Goal: Task Accomplishment & Management: Manage account settings

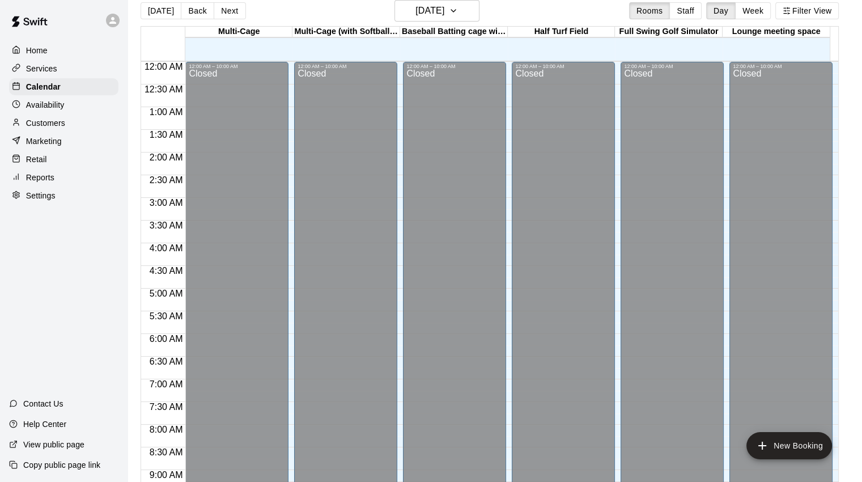
scroll to position [442, 0]
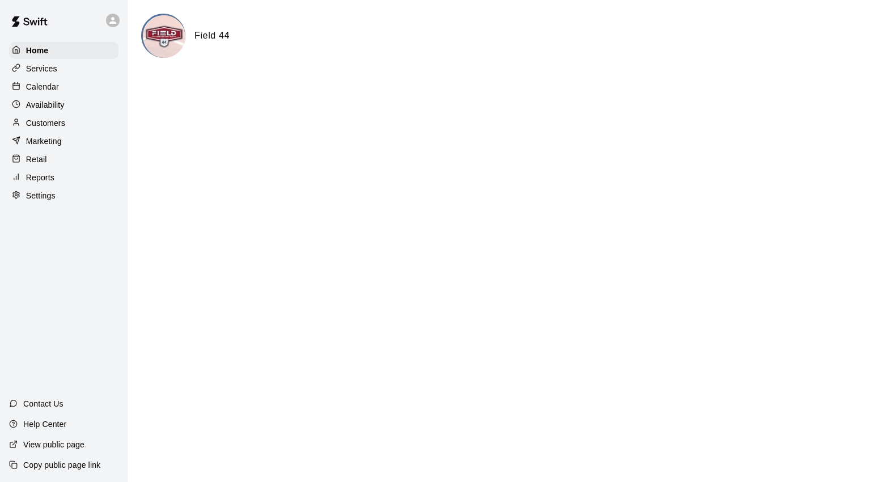
drag, startPoint x: 51, startPoint y: 88, endPoint x: 87, endPoint y: 98, distance: 37.5
click at [51, 88] on p "Calendar" at bounding box center [42, 86] width 33 height 11
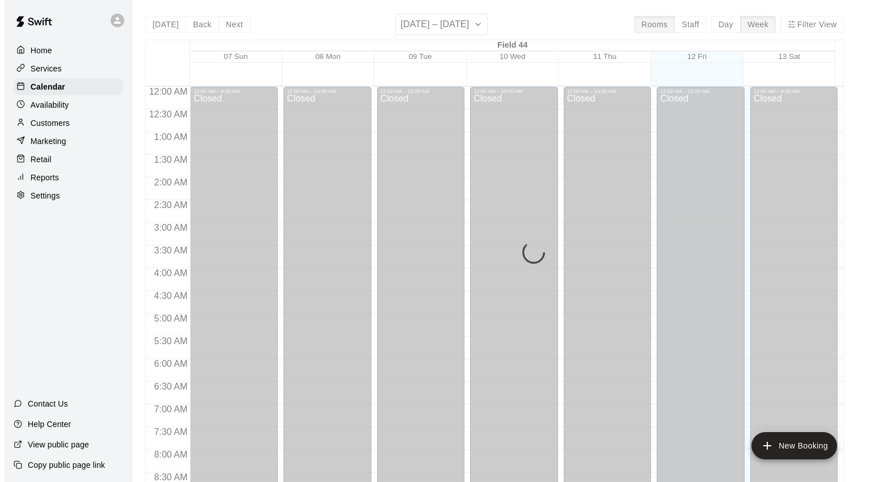
scroll to position [634, 0]
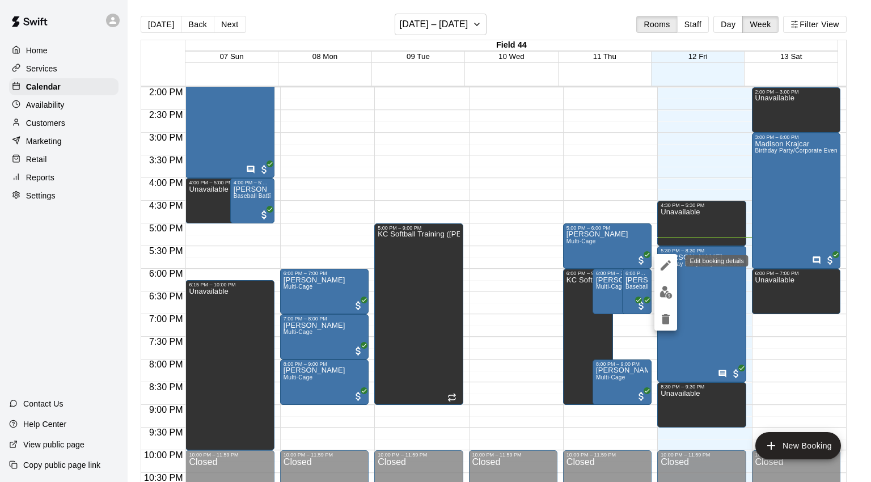
click at [665, 264] on icon "edit" at bounding box center [665, 265] width 10 height 10
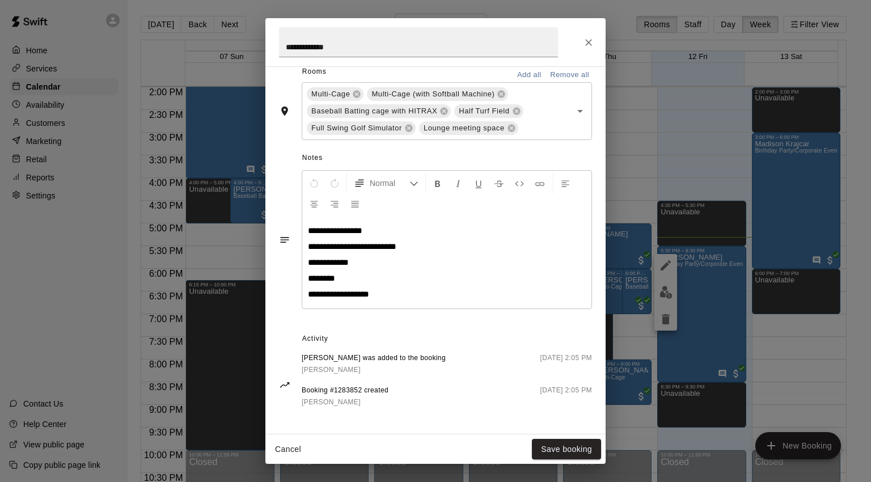
scroll to position [280, 0]
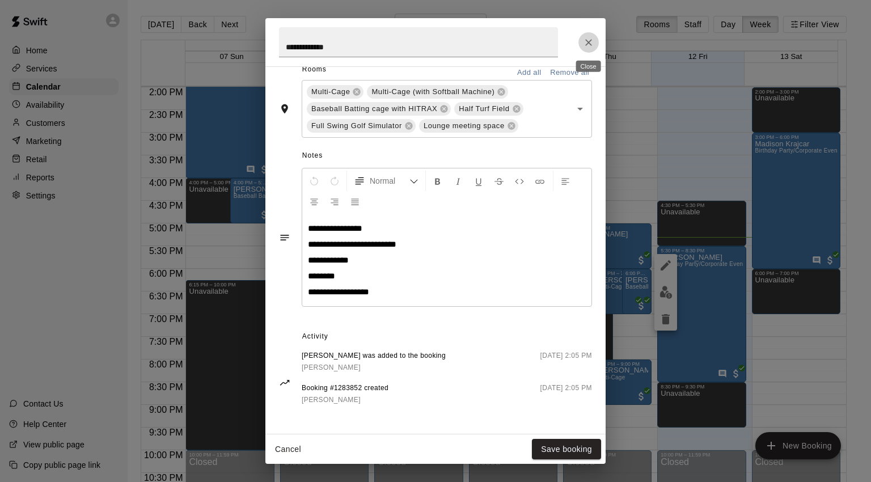
click at [586, 39] on icon "Close" at bounding box center [588, 42] width 7 height 7
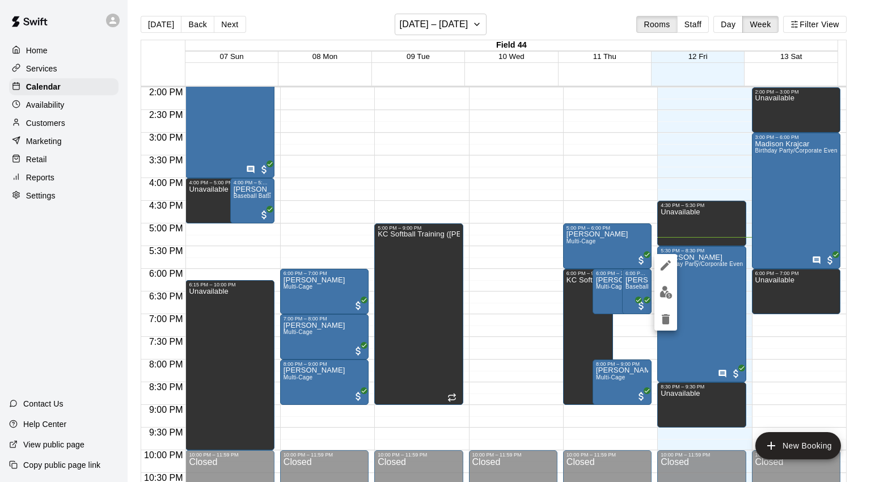
click at [56, 91] on div at bounding box center [435, 241] width 871 height 482
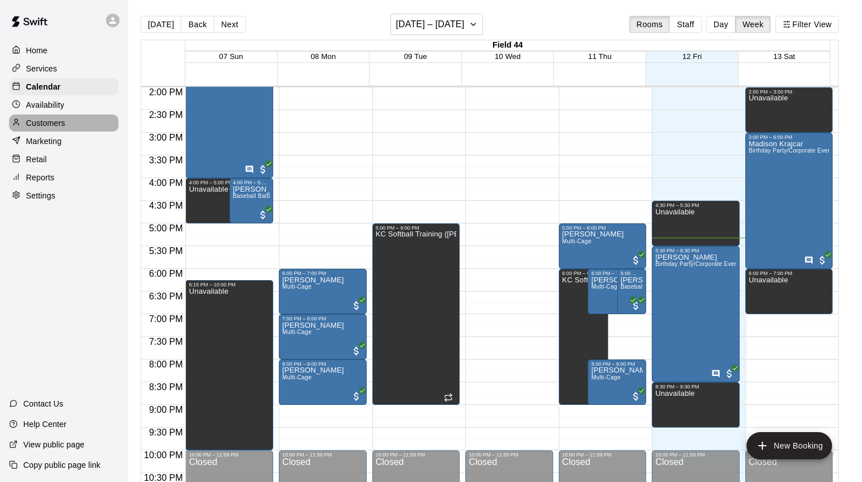
click at [59, 129] on p "Customers" at bounding box center [45, 122] width 39 height 11
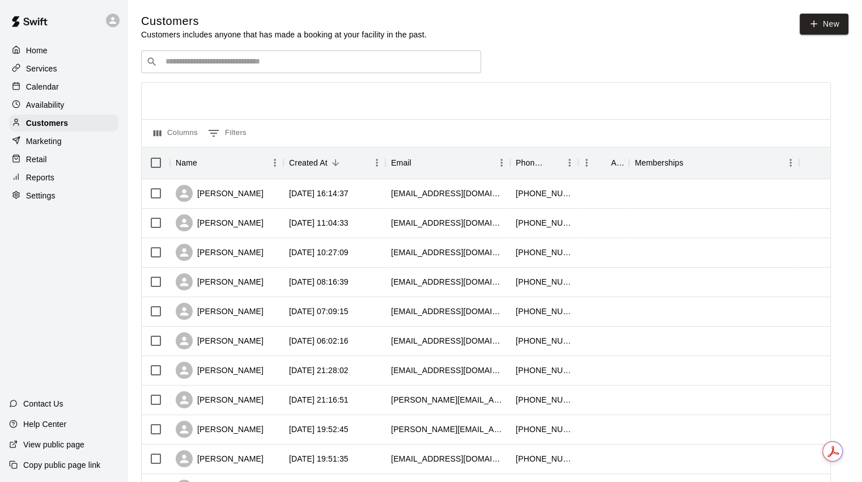
click at [206, 65] on input "Search customers by name or email" at bounding box center [319, 61] width 314 height 11
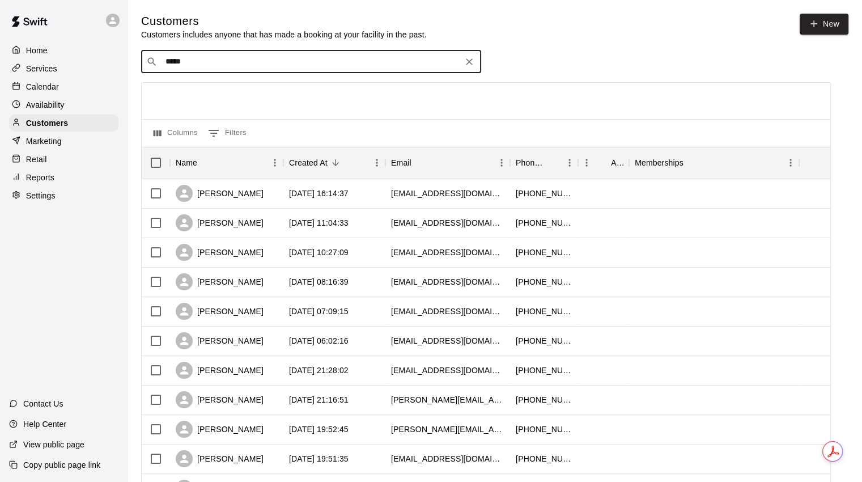
type input "******"
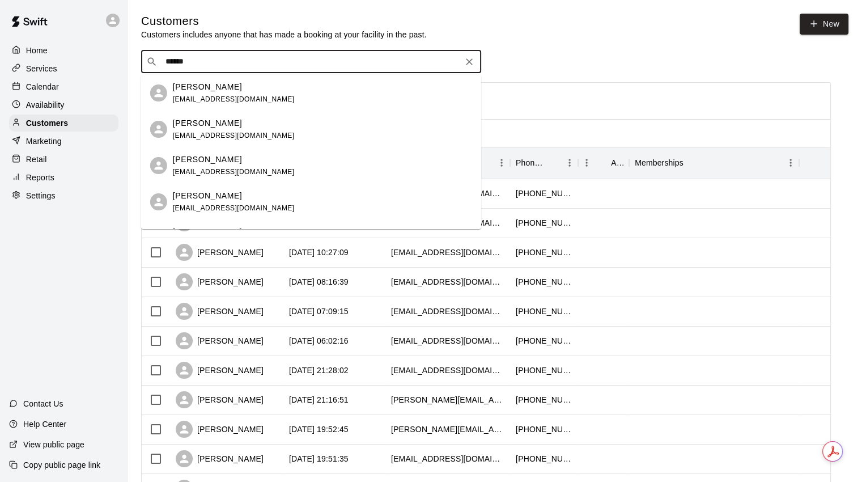
click at [234, 95] on span "tmauerer1@gmail.com" at bounding box center [234, 99] width 122 height 8
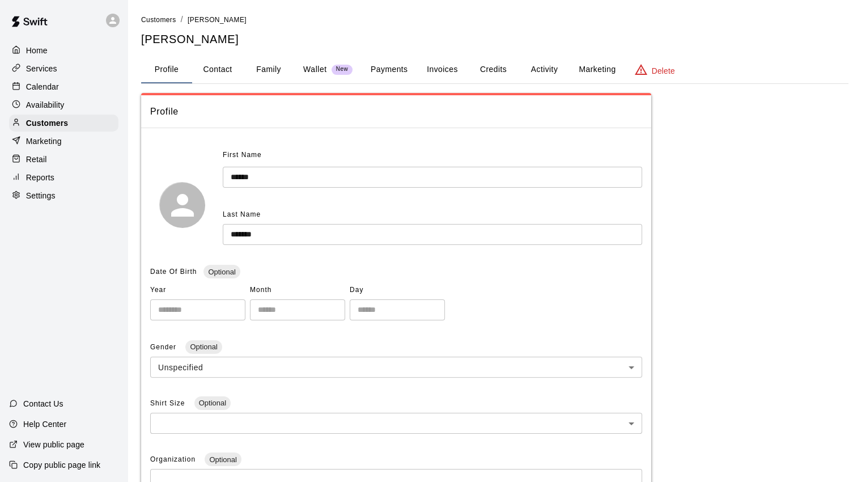
click at [544, 71] on button "Activity" at bounding box center [544, 69] width 51 height 27
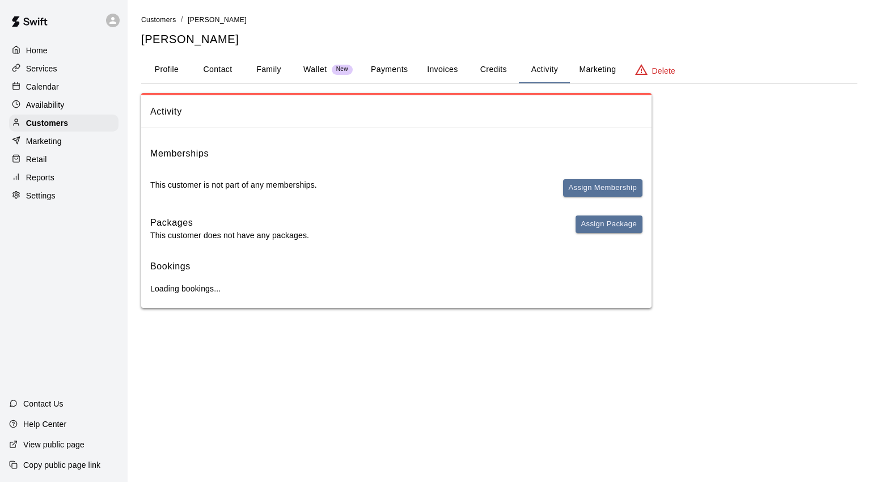
click at [444, 67] on button "Invoices" at bounding box center [442, 69] width 51 height 27
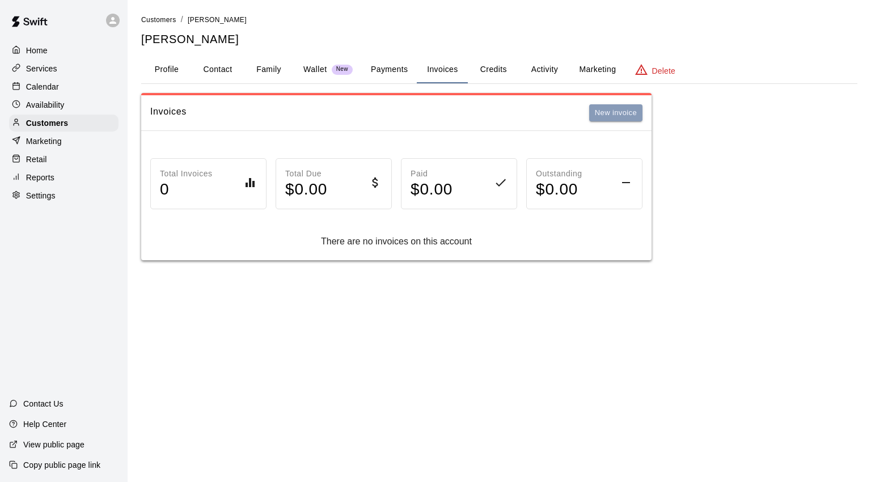
click at [603, 111] on button "New invoice" at bounding box center [615, 113] width 53 height 18
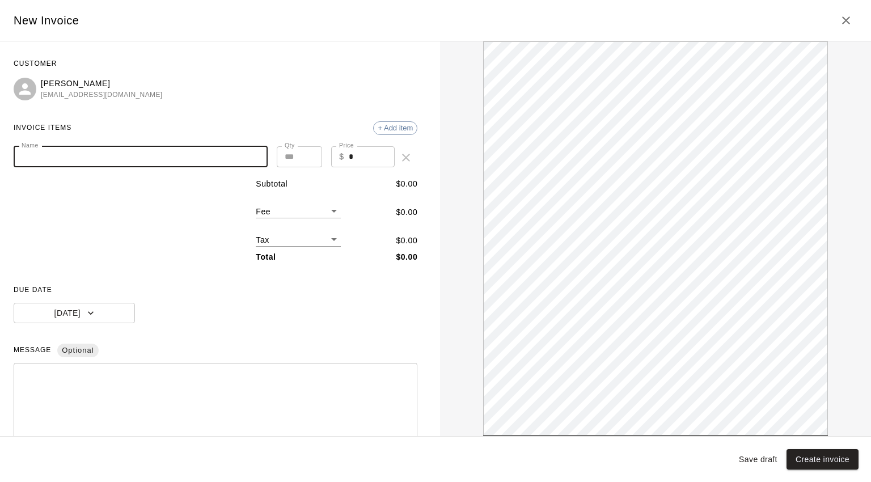
click at [77, 154] on input "Name" at bounding box center [141, 156] width 254 height 21
type input "**********"
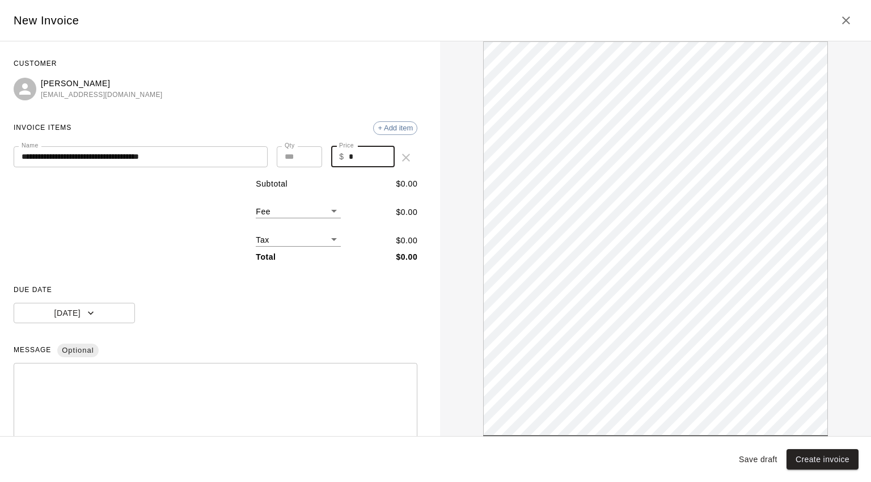
click at [357, 148] on input "*" at bounding box center [372, 156] width 46 height 21
type input "***"
click at [381, 129] on span "+ Add item" at bounding box center [395, 128] width 43 height 9
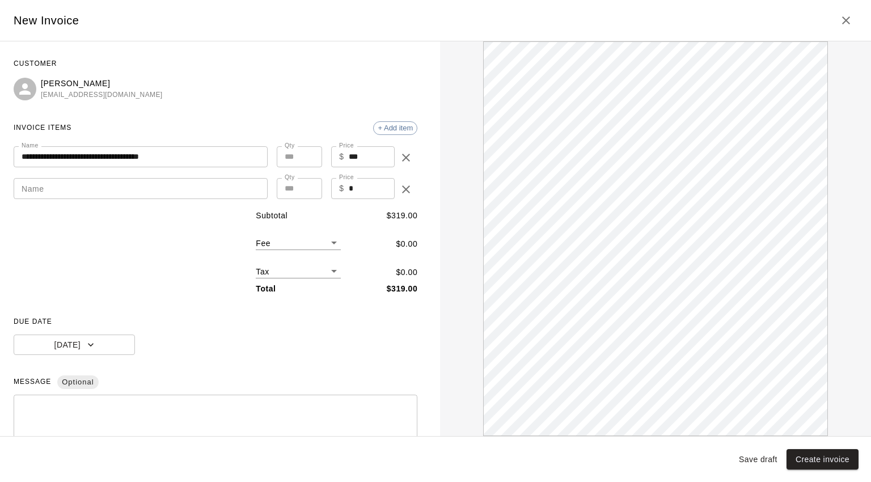
click at [94, 189] on input "Name" at bounding box center [141, 188] width 254 height 21
type input "**********"
drag, startPoint x: 359, startPoint y: 188, endPoint x: 320, endPoint y: 186, distance: 38.6
click at [321, 186] on div "**********" at bounding box center [216, 189] width 404 height 23
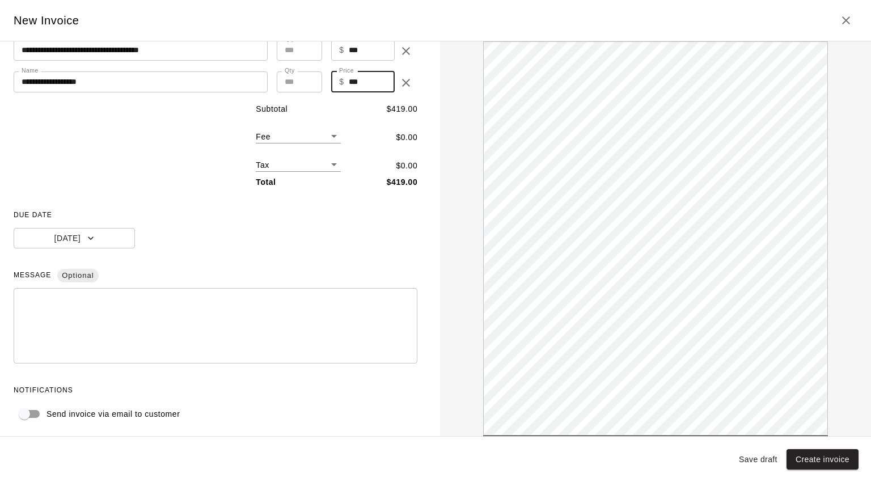
scroll to position [109, 0]
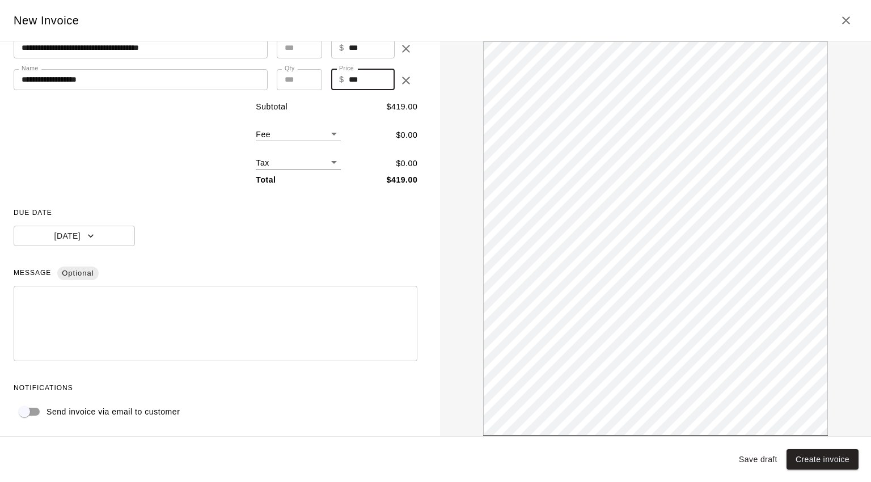
type input "***"
click at [100, 300] on textarea at bounding box center [216, 323] width 388 height 57
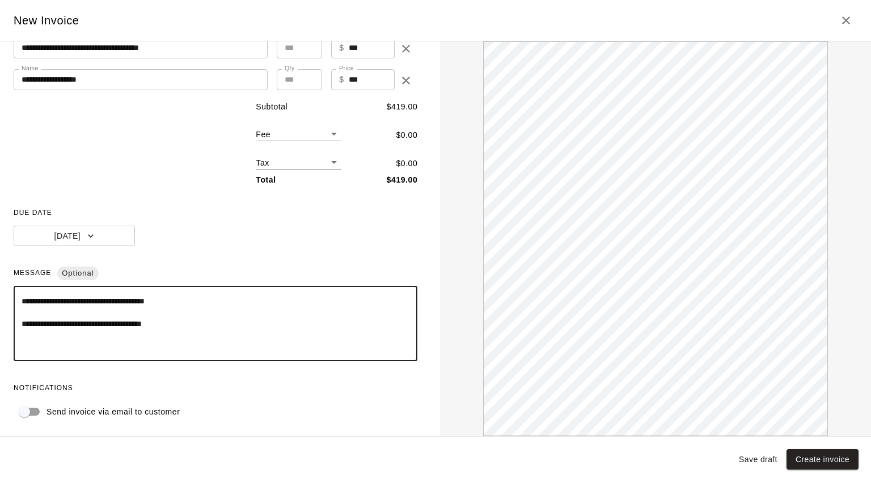
scroll to position [0, 0]
paste textarea "**********"
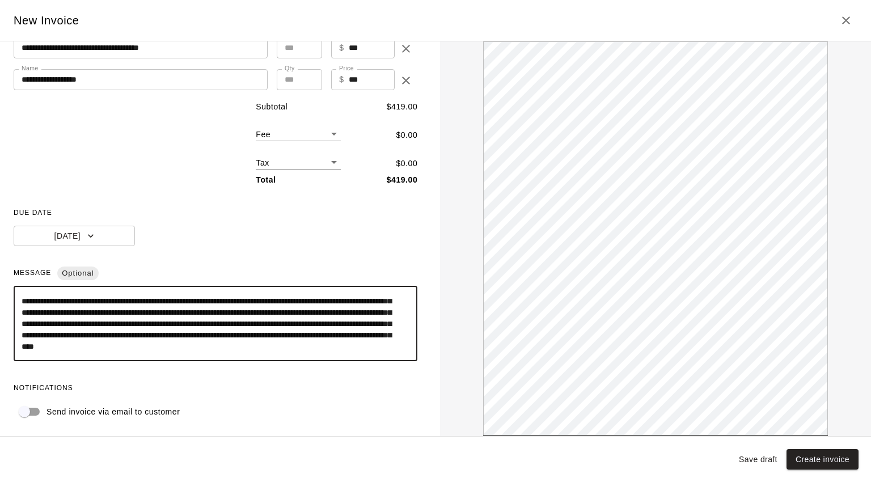
click at [287, 347] on textarea "**********" at bounding box center [211, 323] width 379 height 57
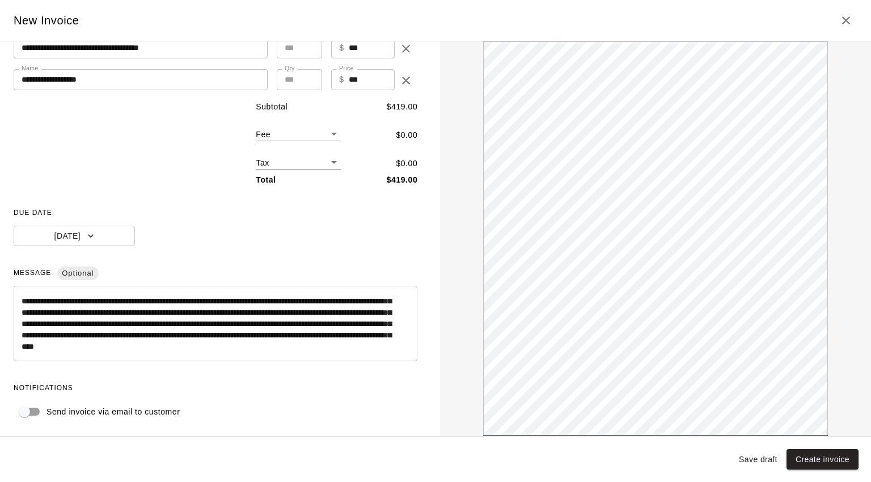
drag, startPoint x: 262, startPoint y: 354, endPoint x: 84, endPoint y: 317, distance: 181.9
click at [84, 317] on div "**********" at bounding box center [216, 323] width 404 height 75
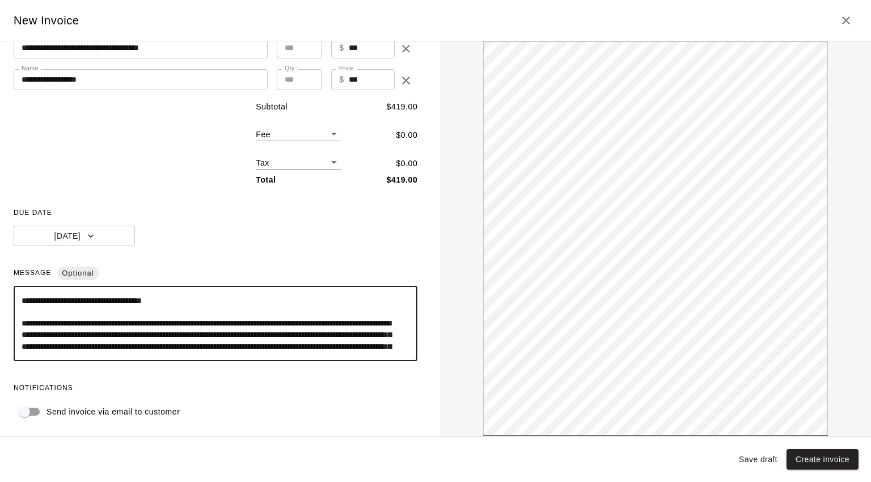
scroll to position [35, 0]
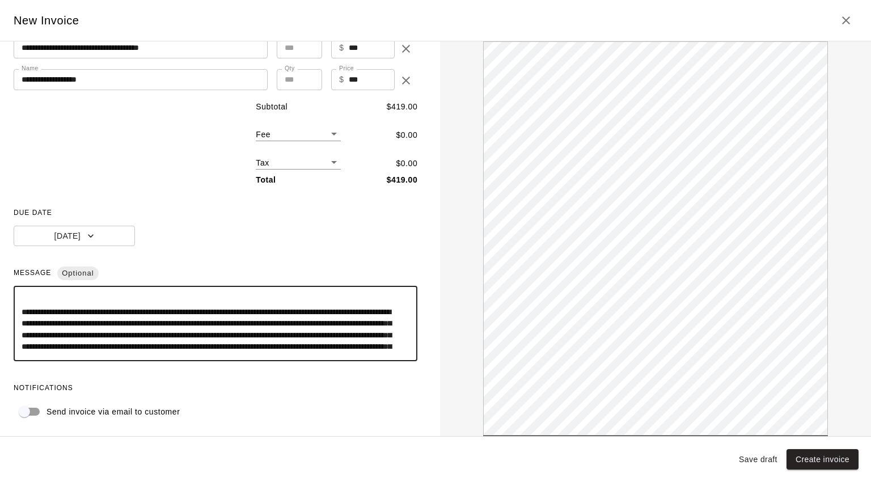
drag, startPoint x: 251, startPoint y: 346, endPoint x: 5, endPoint y: 316, distance: 248.5
click at [13, 316] on div "**********" at bounding box center [215, 238] width 431 height 394
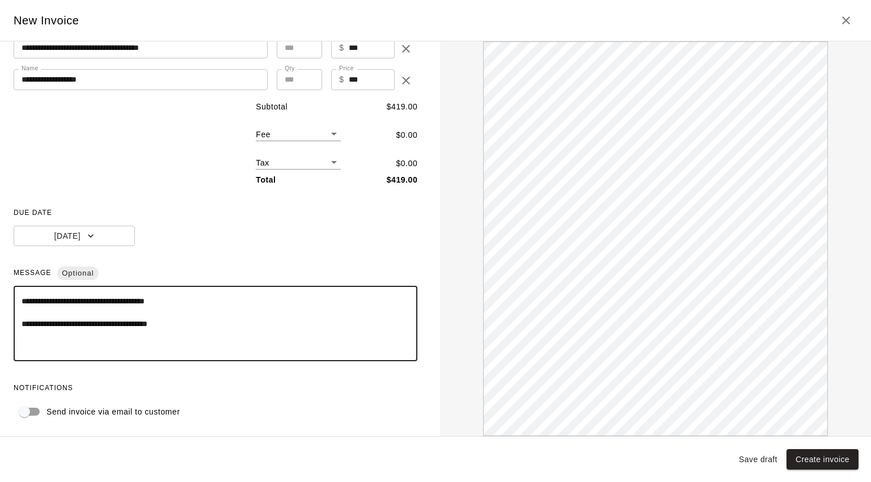
scroll to position [0, 0]
click at [93, 322] on textarea "**********" at bounding box center [211, 323] width 379 height 57
click at [236, 320] on textarea "**********" at bounding box center [211, 323] width 379 height 57
click at [22, 320] on textarea "**********" at bounding box center [211, 323] width 379 height 57
type textarea "**********"
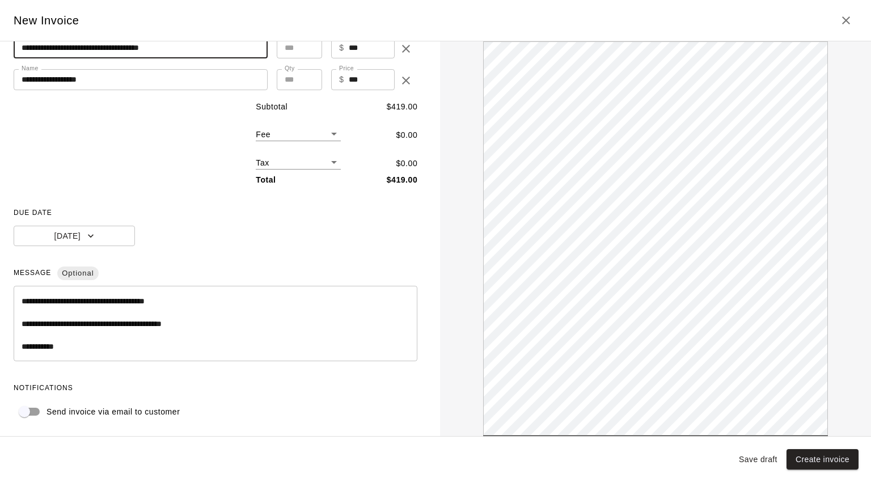
click at [95, 46] on input "**********" at bounding box center [141, 47] width 254 height 21
type input "**********"
click at [803, 459] on button "Create invoice" at bounding box center [822, 459] width 72 height 21
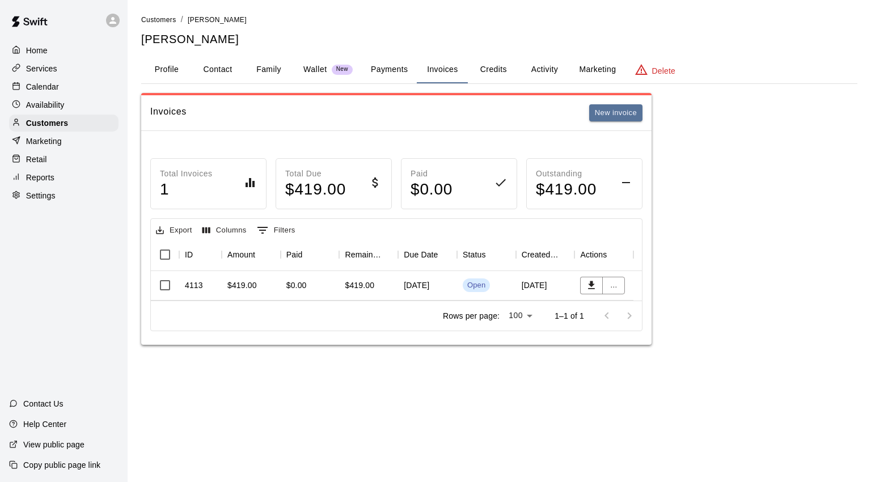
click at [546, 279] on div "September 12, 2025" at bounding box center [545, 285] width 59 height 29
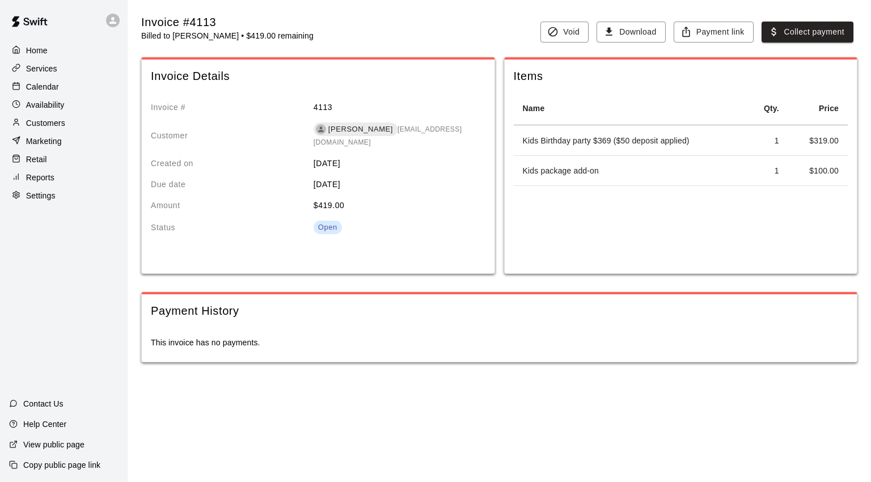
click at [813, 35] on button "Collect payment" at bounding box center [807, 32] width 92 height 21
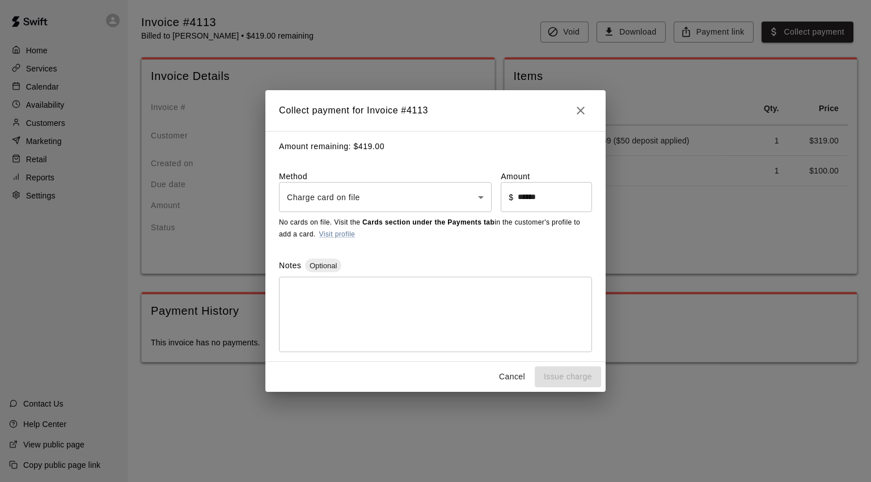
click at [478, 192] on body "Home Services Calendar Availability Customers Marketing Retail Reports Settings…" at bounding box center [435, 192] width 871 height 385
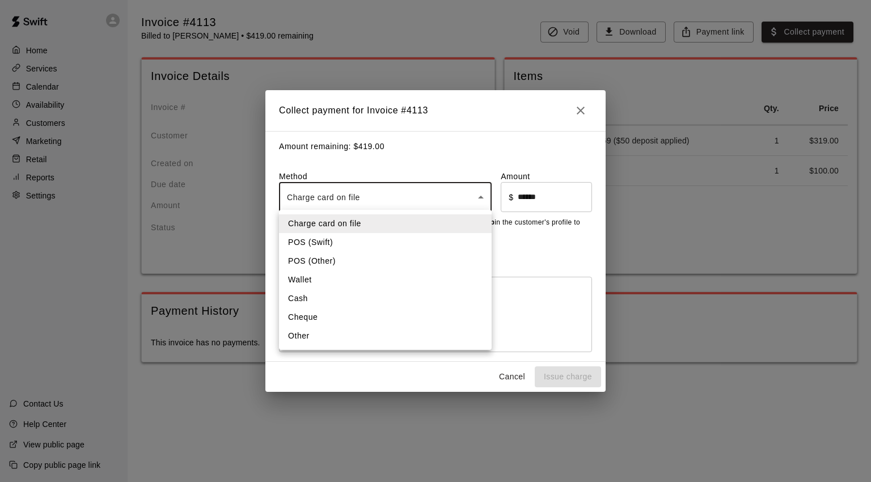
click at [307, 318] on li "Cheque" at bounding box center [385, 317] width 213 height 19
type input "******"
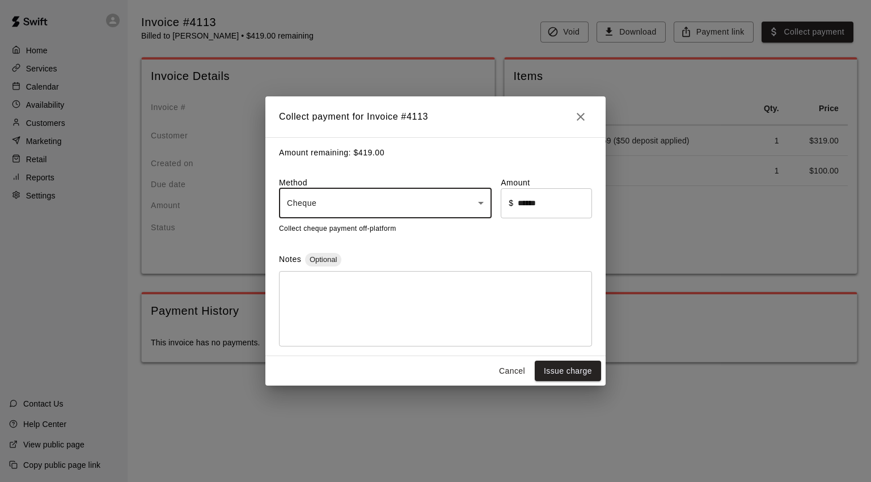
click at [385, 300] on textarea at bounding box center [435, 308] width 297 height 57
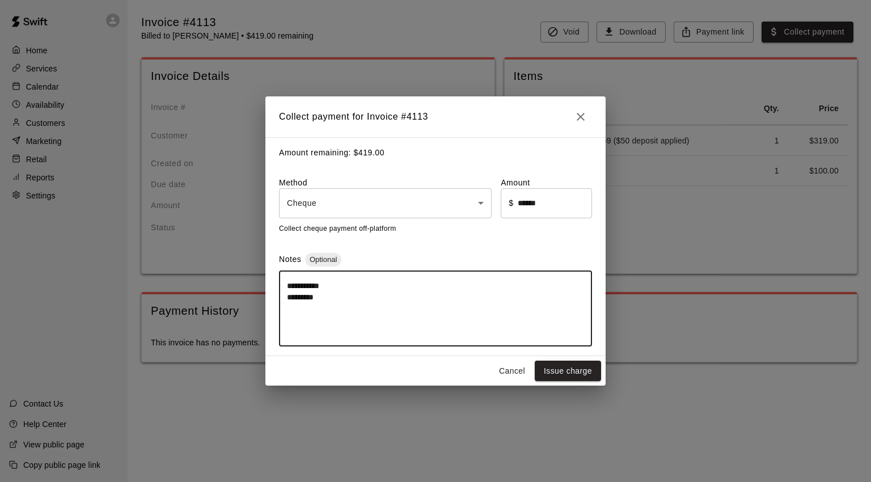
type textarea "**********"
click at [569, 375] on button "Issue charge" at bounding box center [567, 370] width 66 height 21
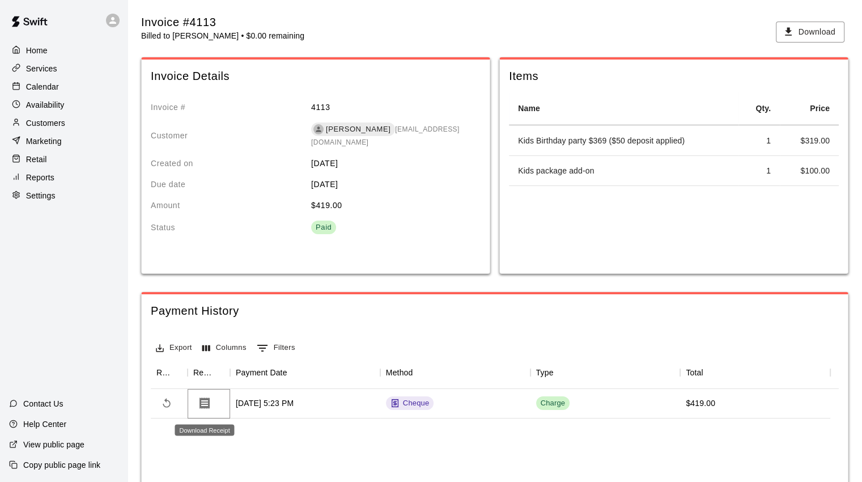
click at [205, 406] on icon "Download Receipt" at bounding box center [205, 402] width 10 height 11
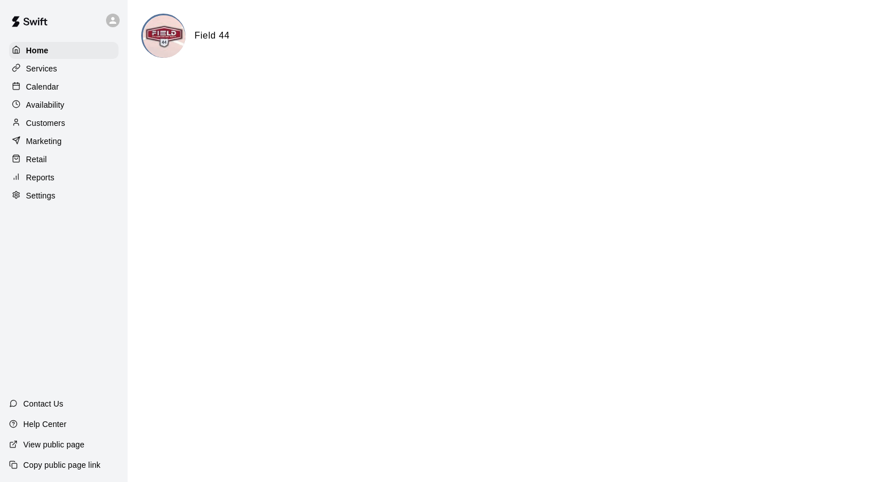
click at [54, 87] on p "Calendar" at bounding box center [42, 86] width 33 height 11
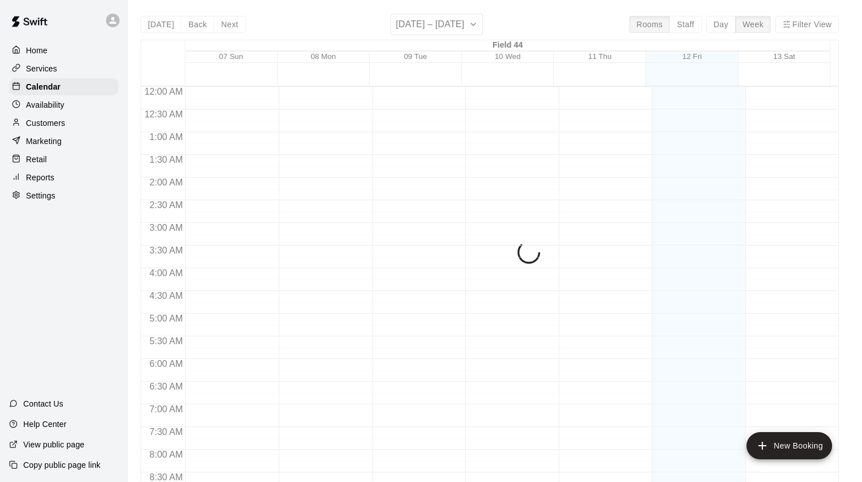
scroll to position [634, 0]
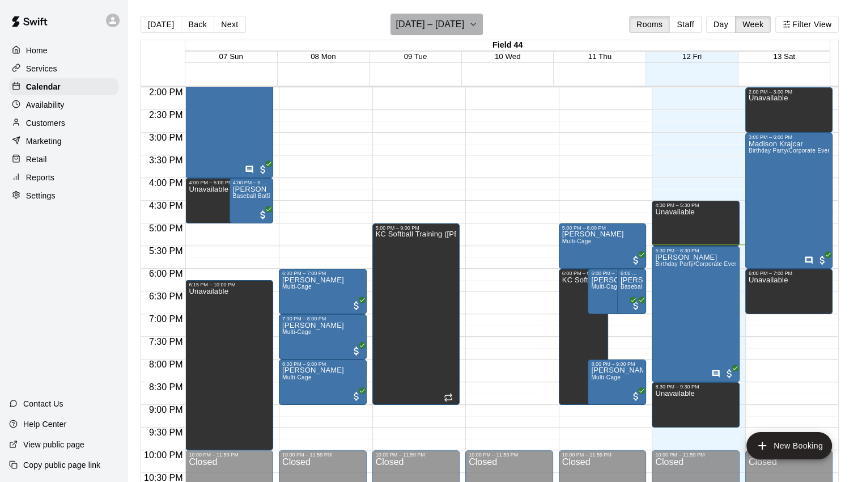
click at [476, 23] on icon "button" at bounding box center [473, 24] width 5 height 2
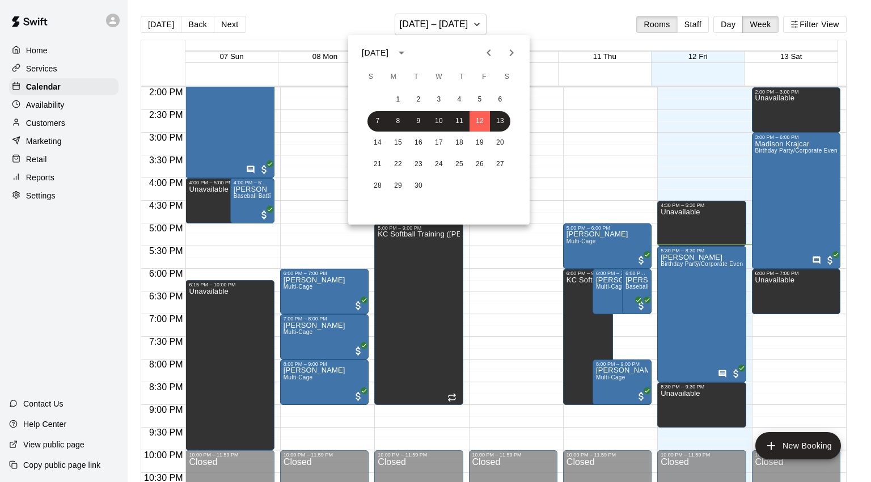
click at [514, 52] on icon "Next month" at bounding box center [511, 53] width 14 height 14
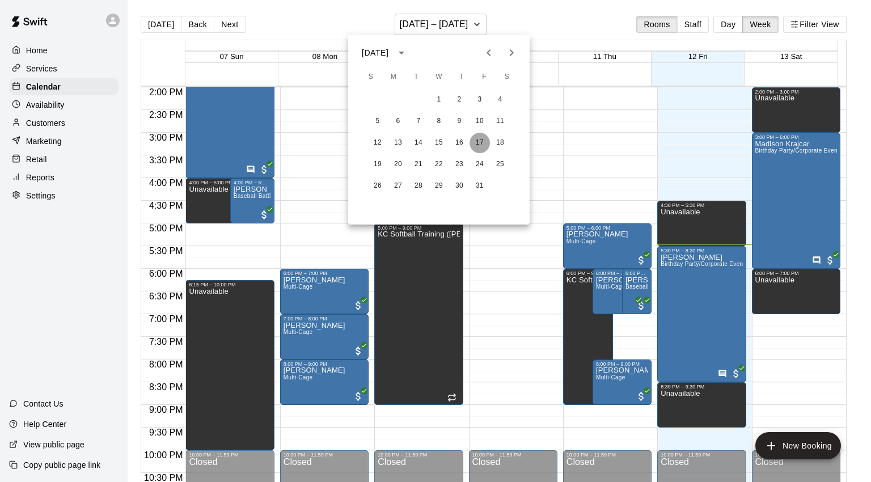
click at [481, 141] on button "17" at bounding box center [479, 143] width 20 height 20
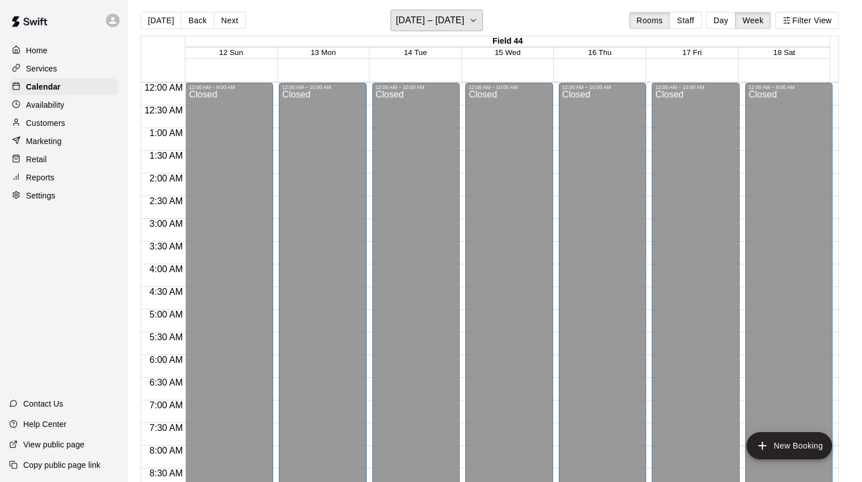
scroll to position [0, 0]
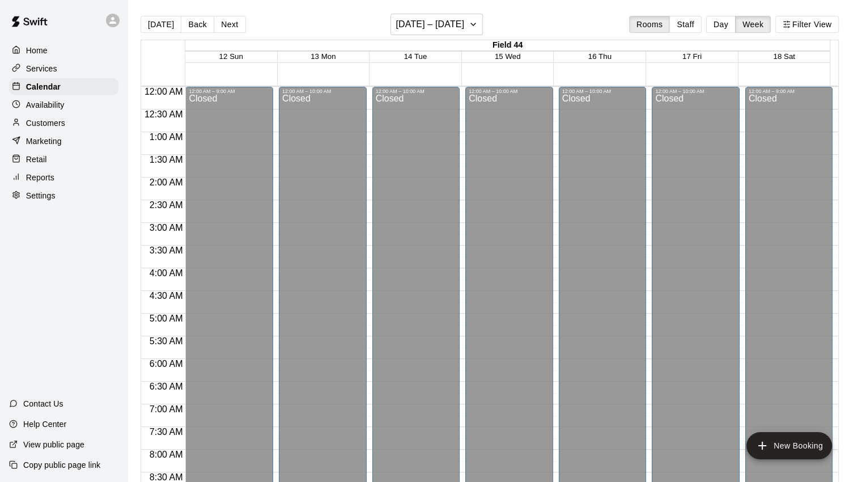
click at [73, 127] on div "Customers" at bounding box center [63, 122] width 109 height 17
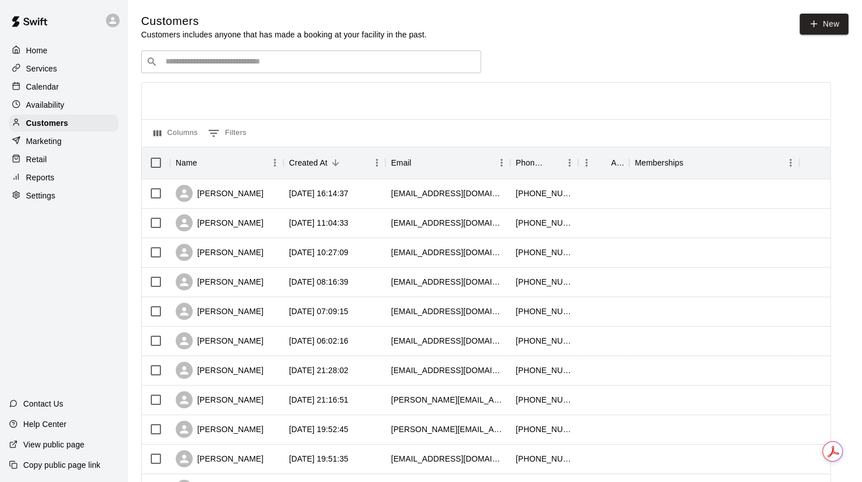
click at [261, 59] on input "Search customers by name or email" at bounding box center [319, 61] width 314 height 11
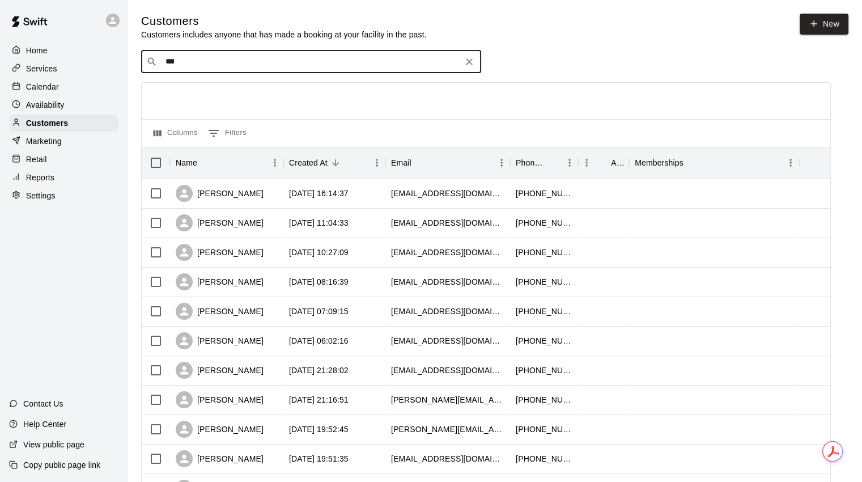
type input "****"
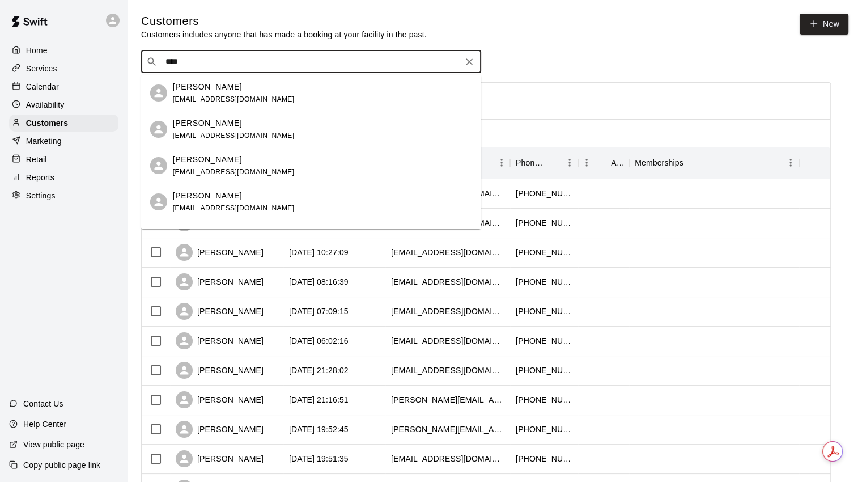
click at [213, 155] on p "Mary Metsch" at bounding box center [207, 160] width 69 height 12
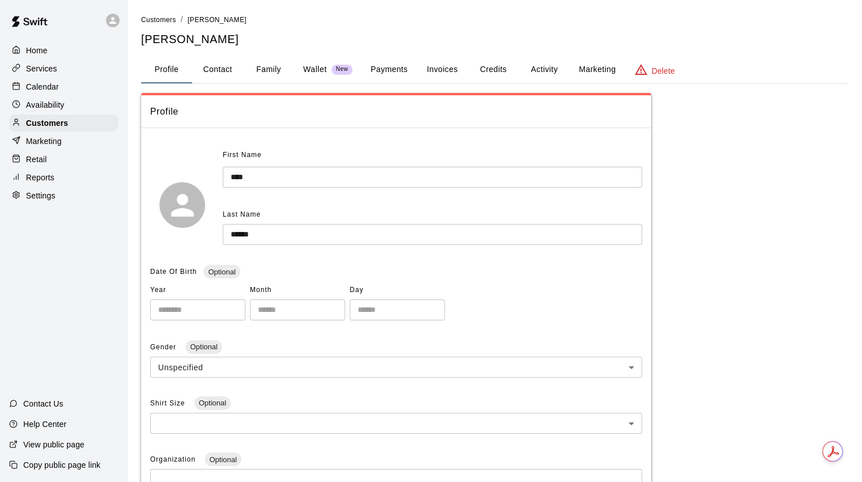
click at [551, 70] on button "Activity" at bounding box center [544, 69] width 51 height 27
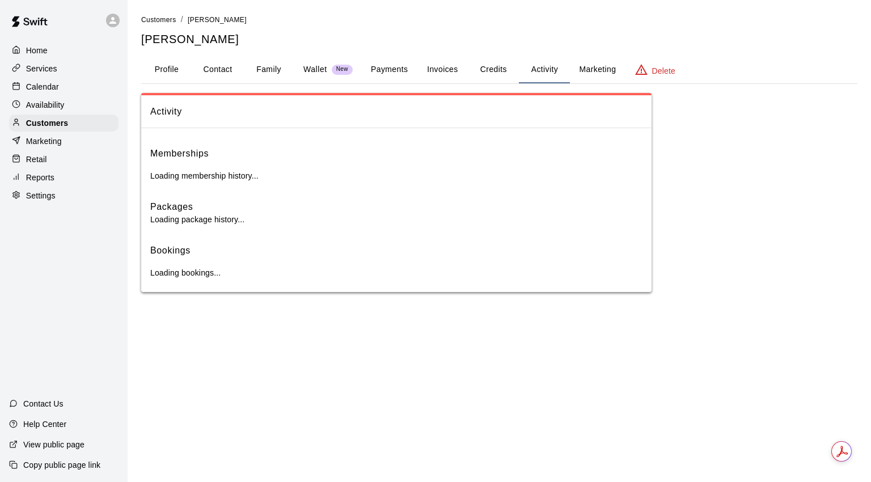
click at [542, 66] on button "Activity" at bounding box center [544, 69] width 51 height 27
click at [388, 64] on button "Payments" at bounding box center [389, 69] width 55 height 27
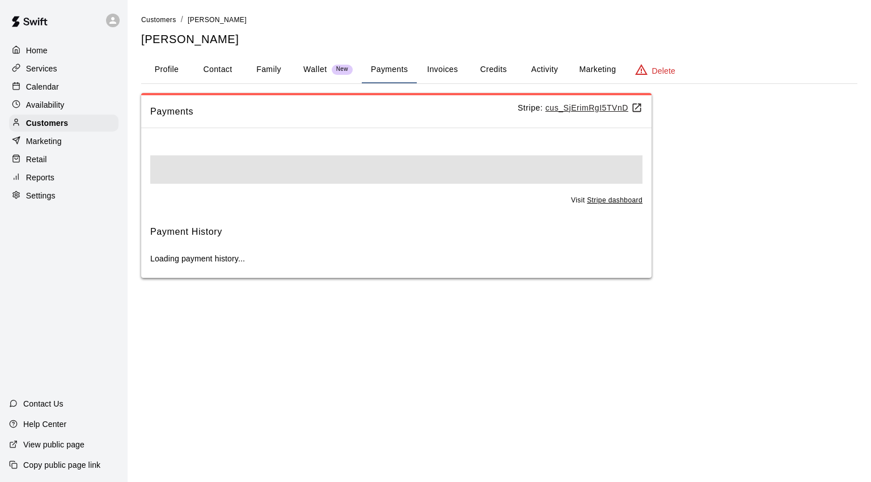
click at [216, 69] on button "Contact" at bounding box center [217, 69] width 51 height 27
select select "**"
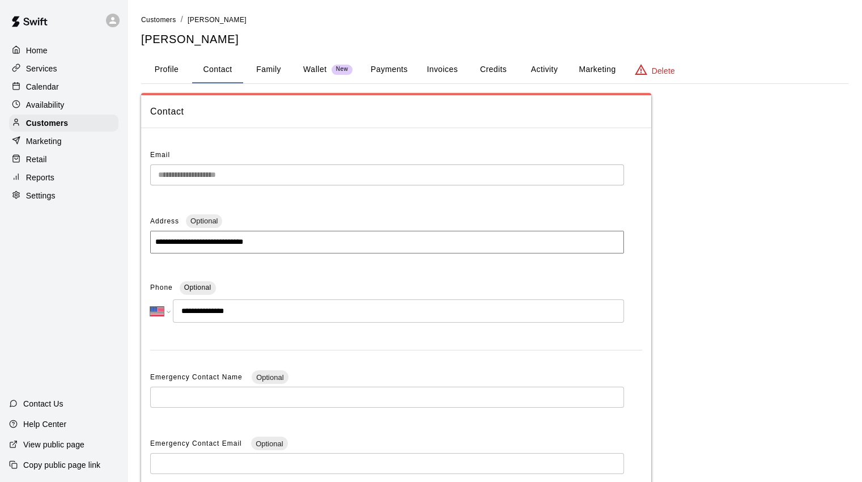
click at [544, 71] on button "Activity" at bounding box center [544, 69] width 51 height 27
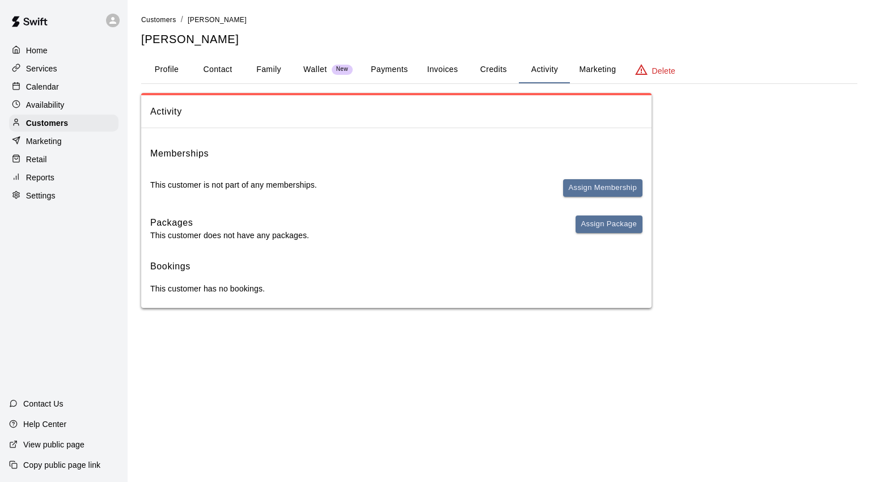
click at [860, 206] on div "Customers / Mary Metsch Mary Metsch Profile Contact Family Wallet New Payments …" at bounding box center [499, 161] width 734 height 294
click at [770, 285] on div "Activity Memberships This customer is not part of any memberships. Assign Membe…" at bounding box center [499, 200] width 716 height 215
drag, startPoint x: 771, startPoint y: 283, endPoint x: 818, endPoint y: 289, distance: 47.3
click at [783, 282] on div "Activity Memberships This customer is not part of any memberships. Assign Membe…" at bounding box center [499, 200] width 716 height 215
click at [847, 293] on div "Activity Memberships This customer is not part of any memberships. Assign Membe…" at bounding box center [499, 200] width 716 height 215
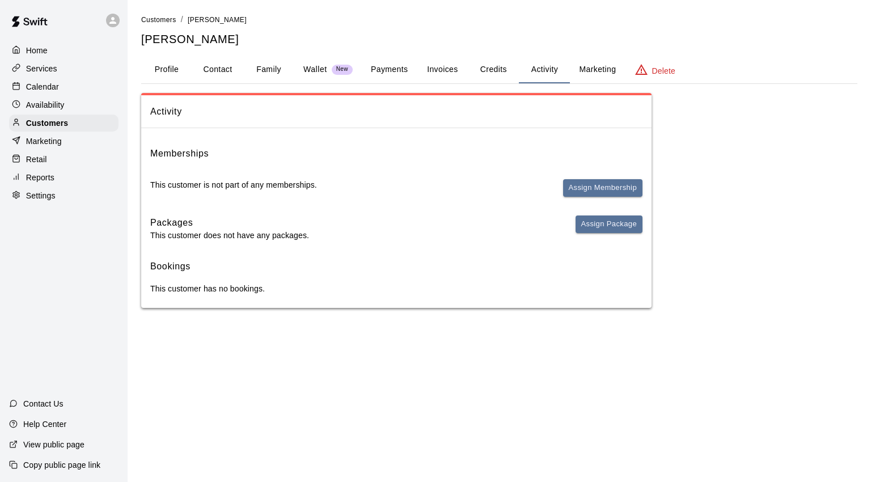
click at [53, 53] on div "Home" at bounding box center [63, 50] width 109 height 17
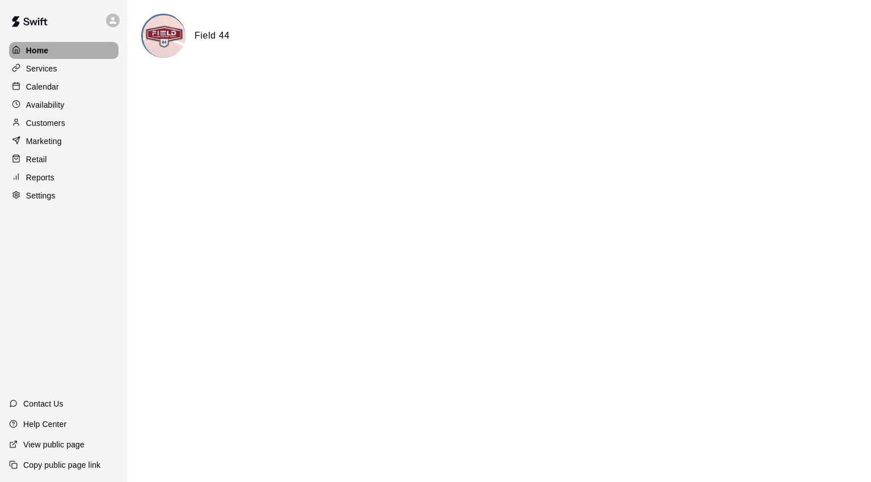
click at [41, 50] on p "Home" at bounding box center [37, 50] width 23 height 11
drag, startPoint x: 59, startPoint y: 106, endPoint x: 52, endPoint y: 109, distance: 7.6
click at [59, 106] on p "Availability" at bounding box center [45, 104] width 39 height 11
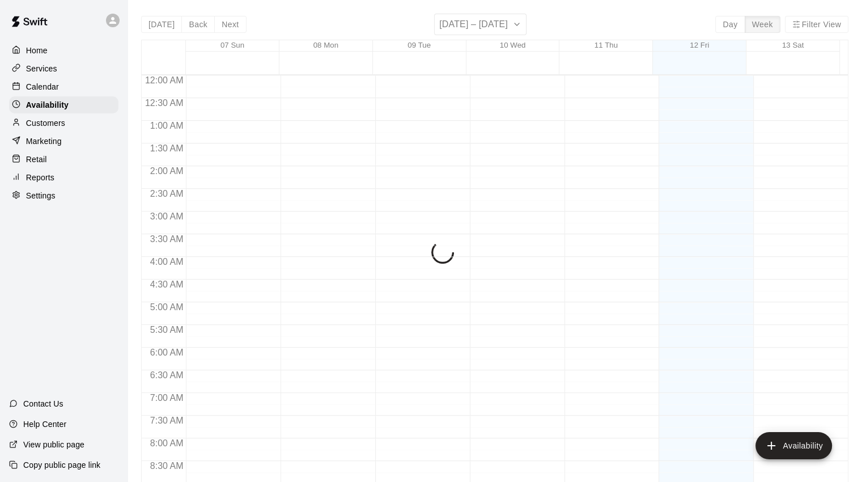
scroll to position [668, 0]
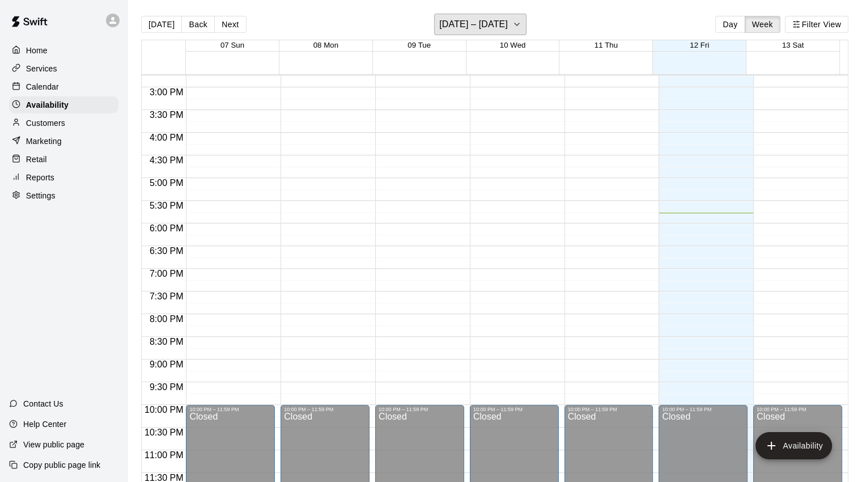
click at [521, 29] on icon "button" at bounding box center [516, 25] width 9 height 14
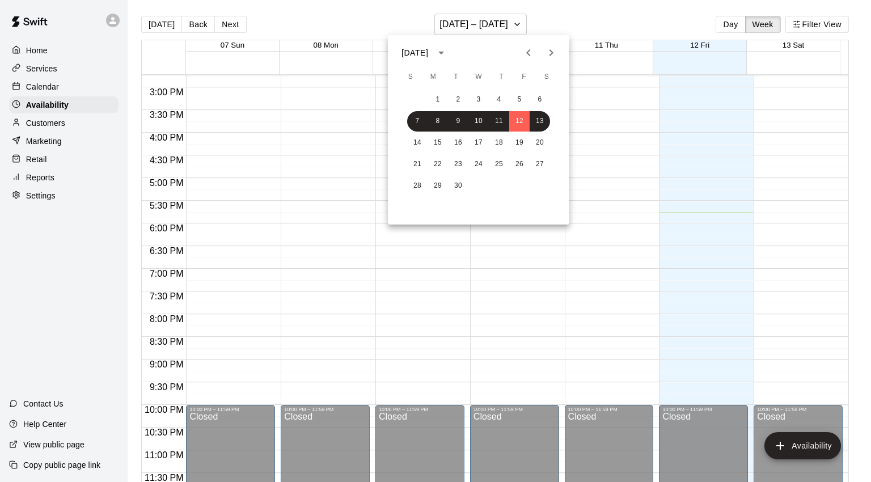
click at [548, 55] on icon "Next month" at bounding box center [551, 53] width 14 height 14
click at [664, 79] on div at bounding box center [435, 241] width 871 height 482
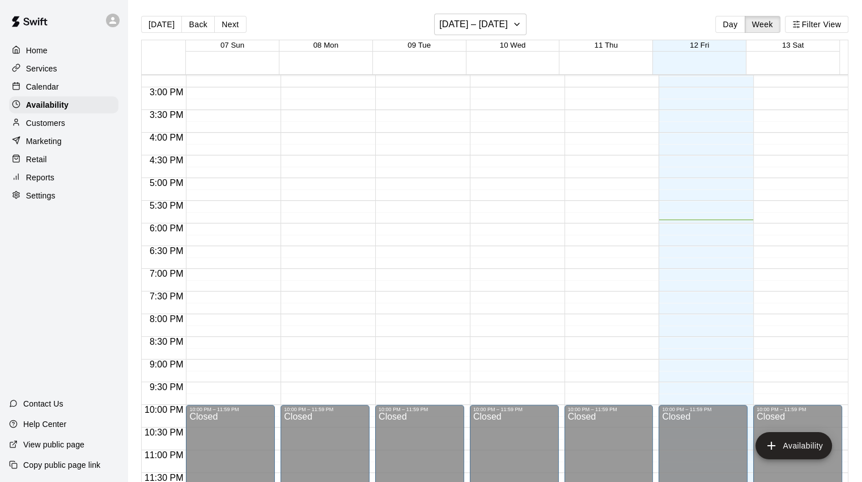
click at [39, 50] on p "Home" at bounding box center [37, 50] width 22 height 11
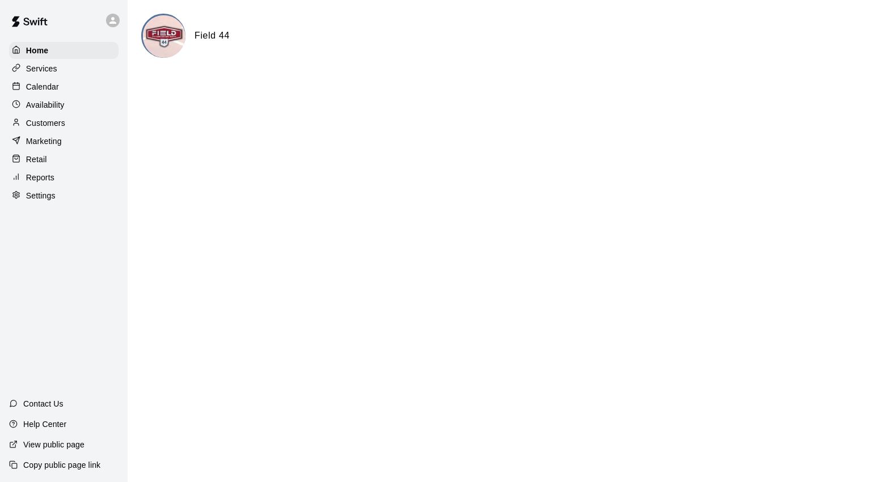
click at [62, 107] on p "Availability" at bounding box center [45, 104] width 39 height 11
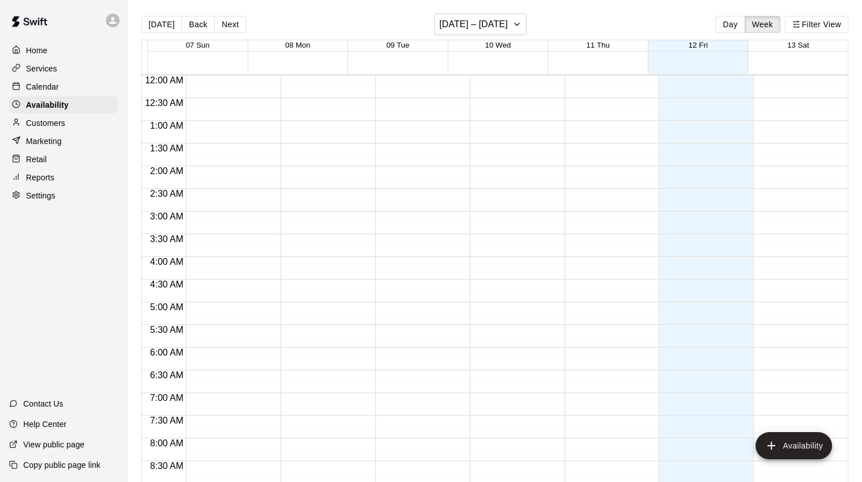
scroll to position [668, 0]
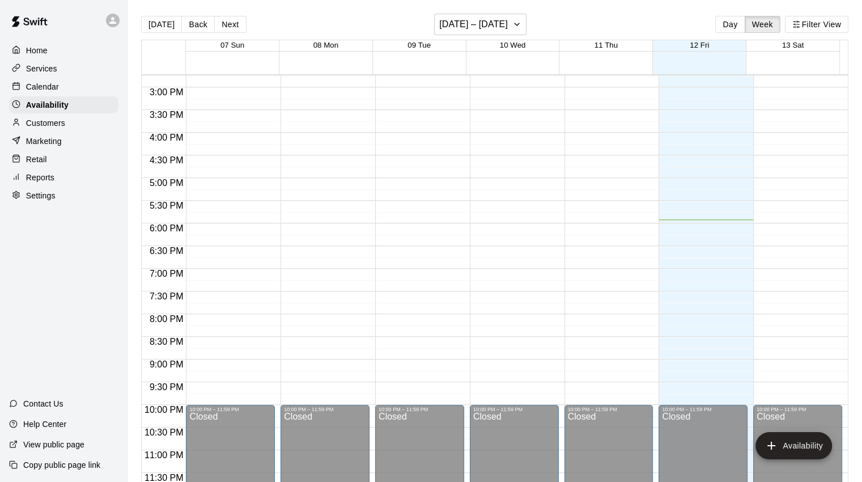
click at [56, 87] on p "Calendar" at bounding box center [42, 86] width 33 height 11
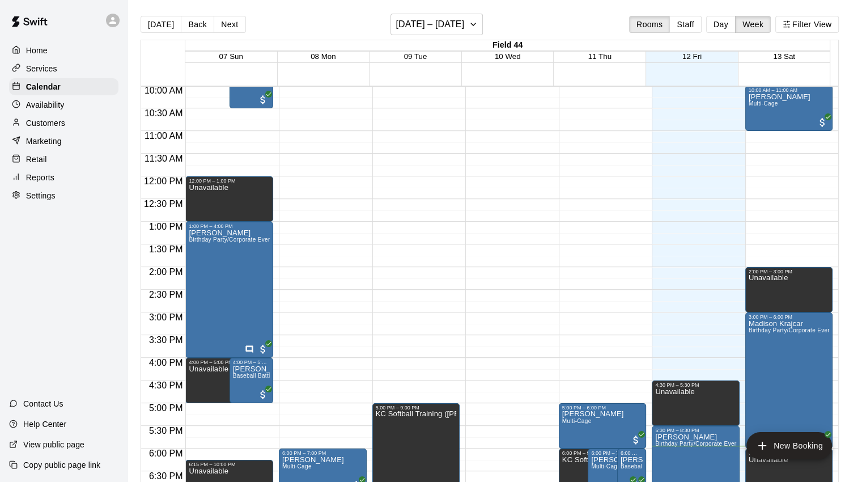
scroll to position [521, 0]
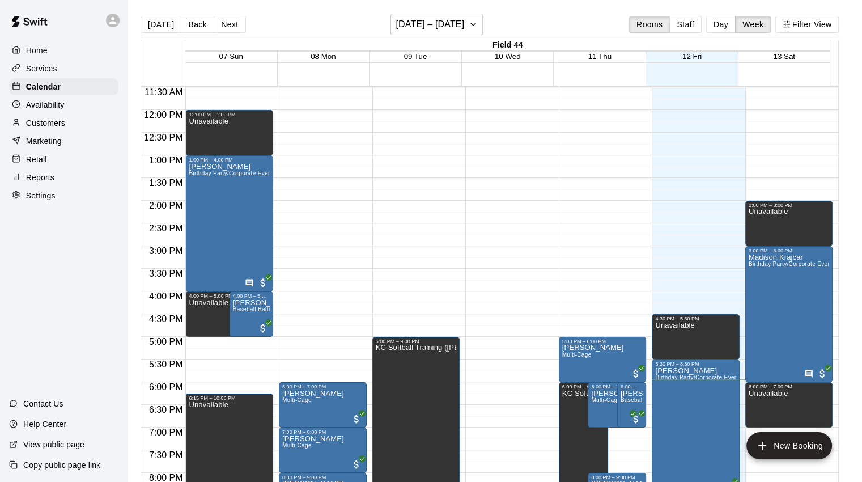
click at [731, 29] on button "Day" at bounding box center [720, 24] width 29 height 17
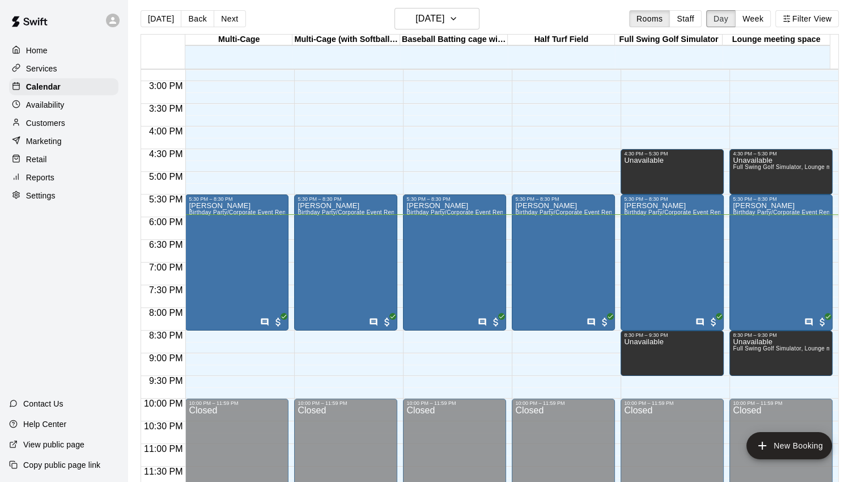
scroll to position [0, 0]
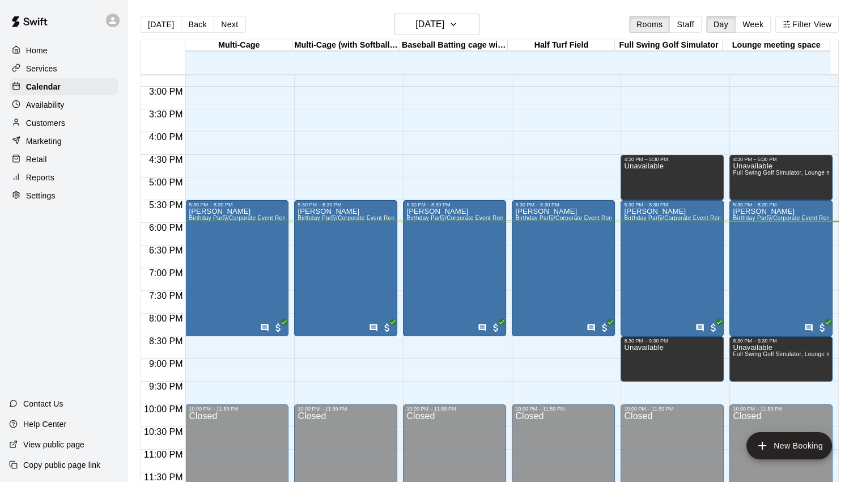
click at [45, 109] on p "Availability" at bounding box center [45, 104] width 39 height 11
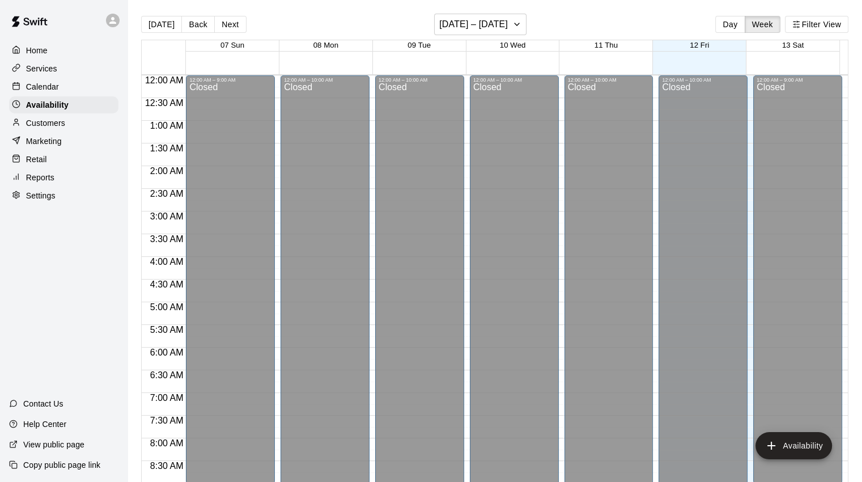
scroll to position [668, 0]
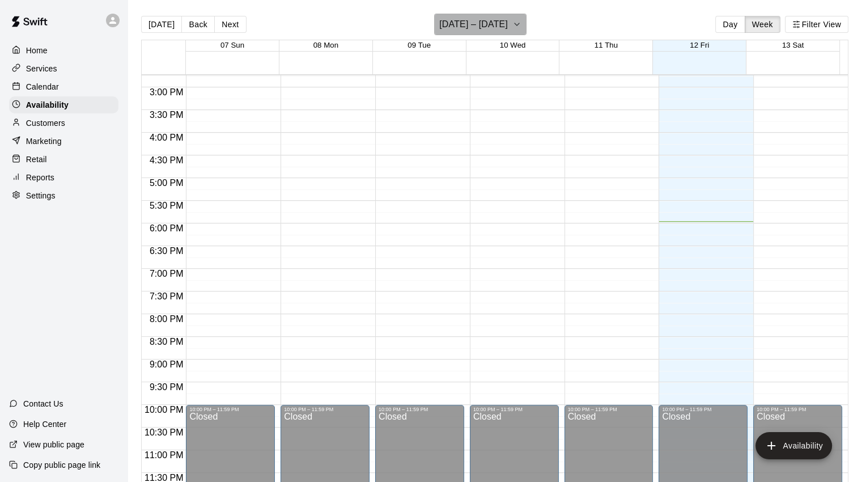
click at [519, 18] on icon "button" at bounding box center [516, 25] width 9 height 14
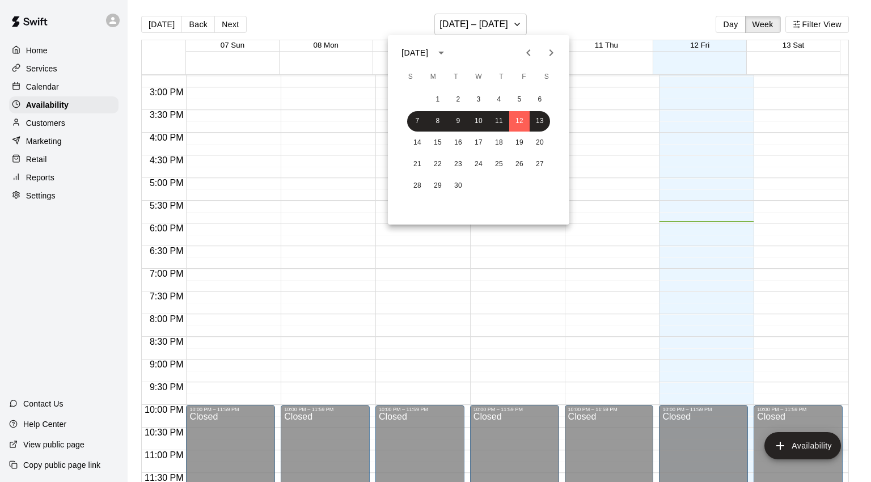
click at [551, 53] on icon "Next month" at bounding box center [551, 52] width 4 height 7
click at [521, 146] on button "17" at bounding box center [519, 143] width 20 height 20
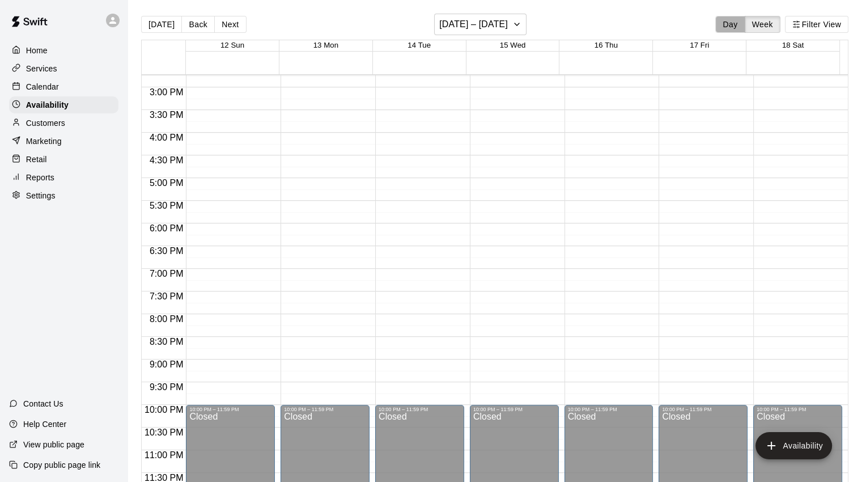
click at [726, 23] on button "Day" at bounding box center [729, 24] width 29 height 17
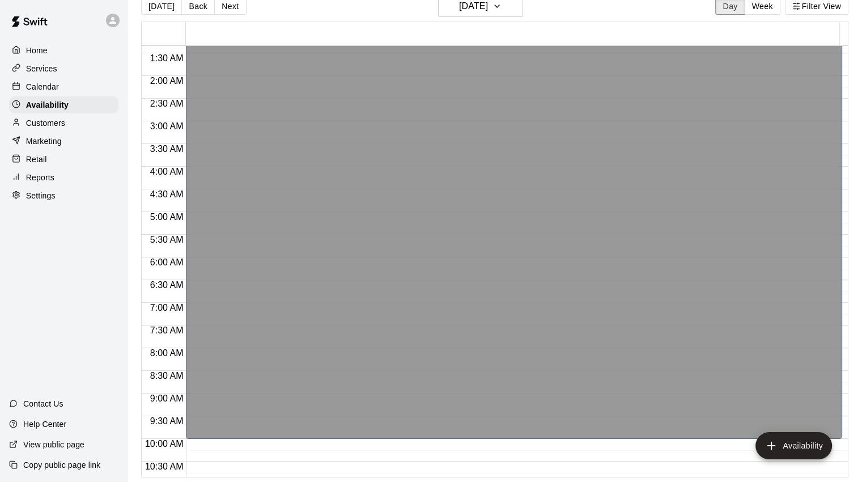
scroll to position [0, 0]
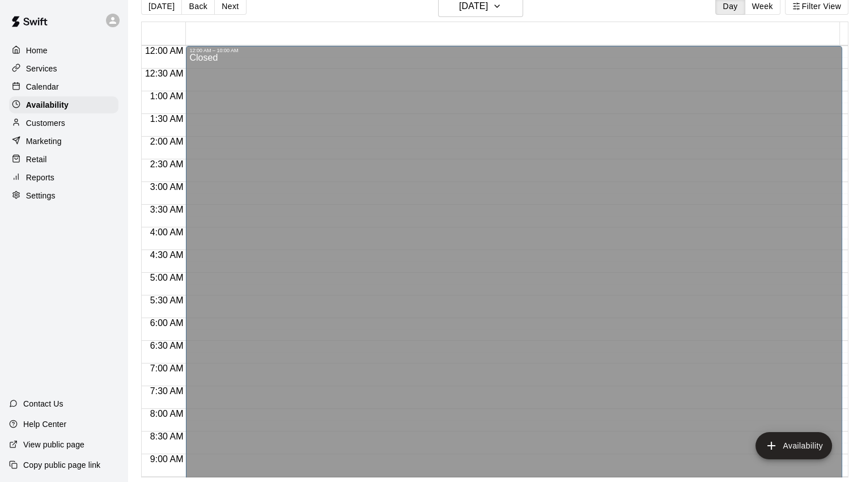
click at [59, 88] on div "Calendar" at bounding box center [63, 86] width 109 height 17
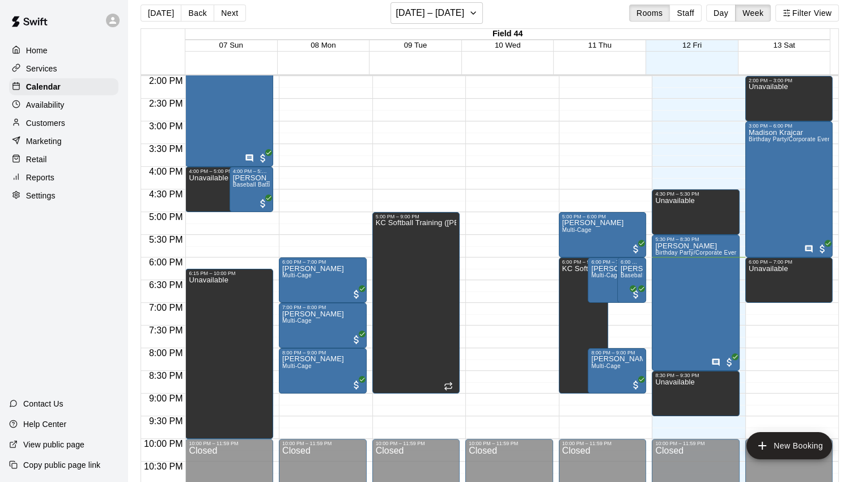
scroll to position [18, 0]
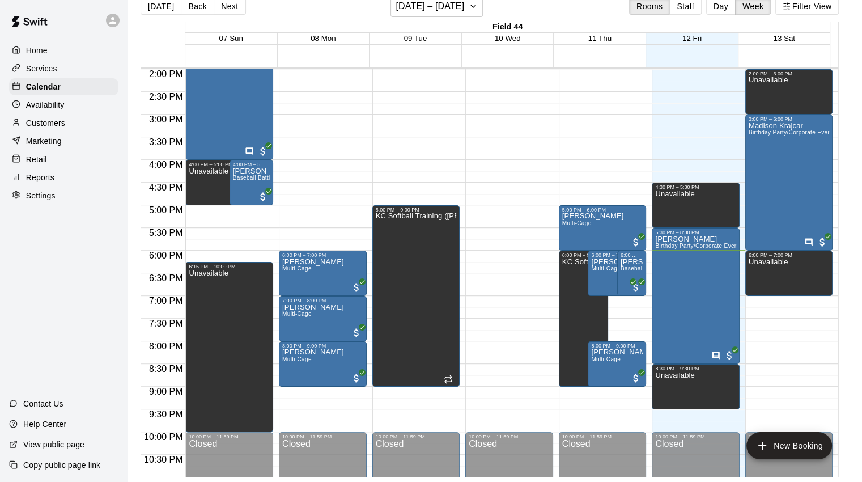
click at [36, 52] on p "Home" at bounding box center [37, 50] width 22 height 11
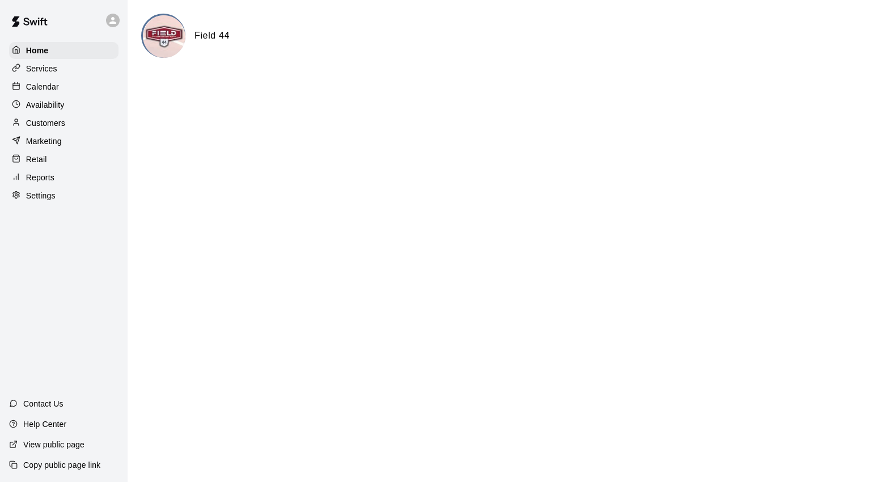
click at [54, 89] on p "Calendar" at bounding box center [42, 86] width 33 height 11
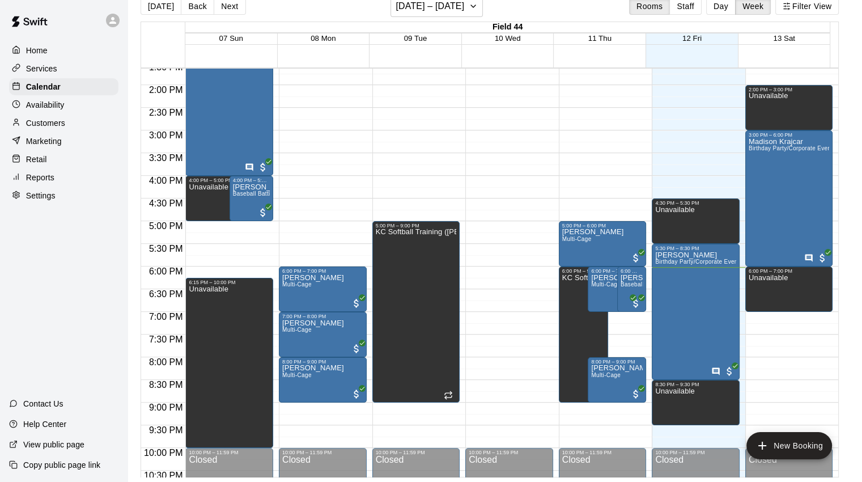
scroll to position [680, 0]
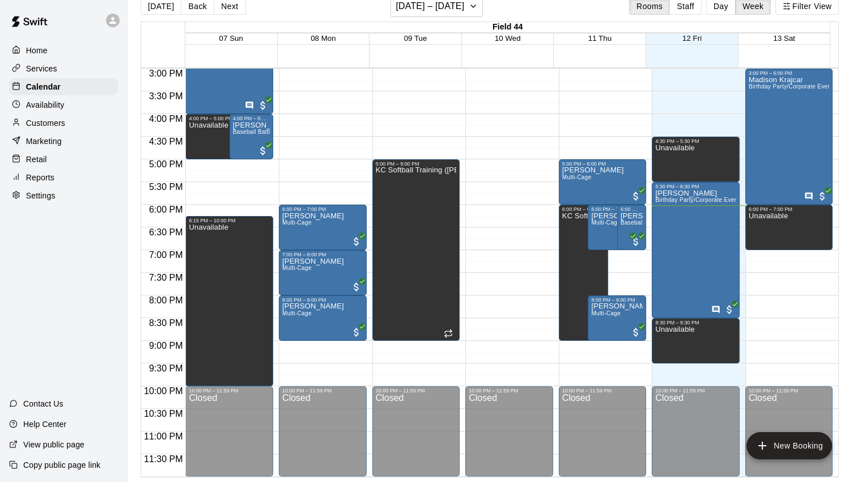
click at [56, 128] on p "Customers" at bounding box center [45, 122] width 39 height 11
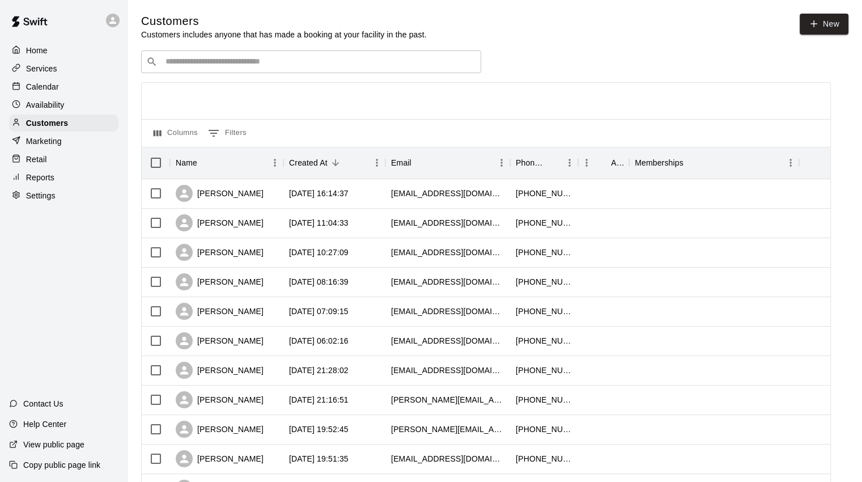
click at [37, 50] on p "Home" at bounding box center [37, 50] width 22 height 11
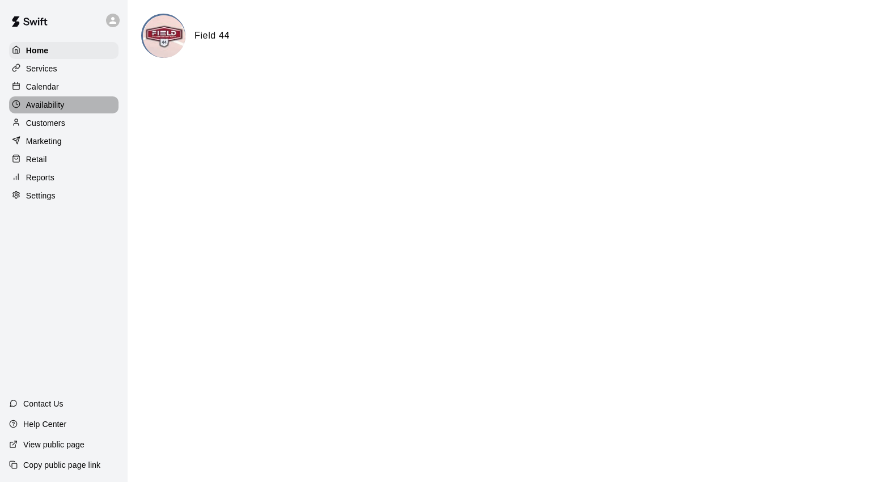
click at [51, 107] on p "Availability" at bounding box center [45, 104] width 39 height 11
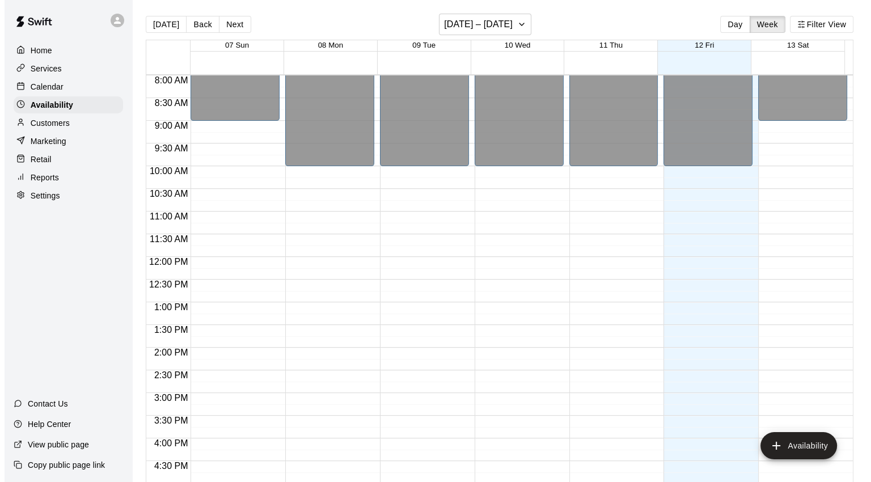
scroll to position [453, 0]
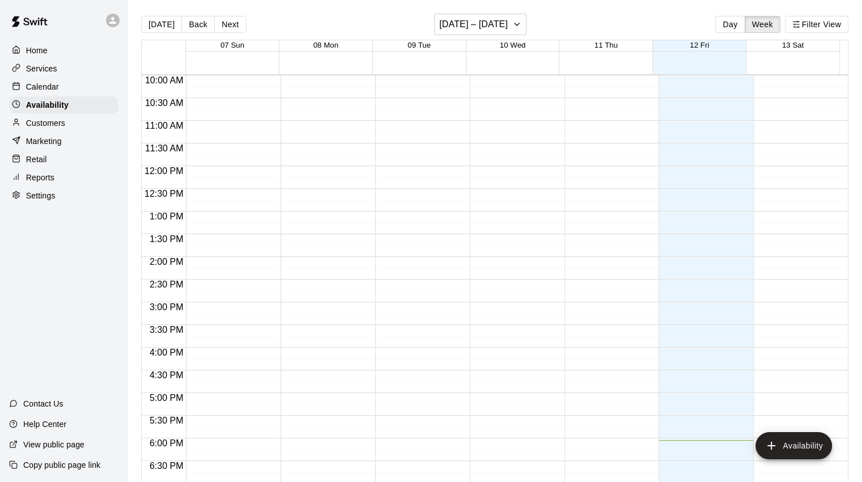
click at [40, 47] on p "Home" at bounding box center [37, 50] width 22 height 11
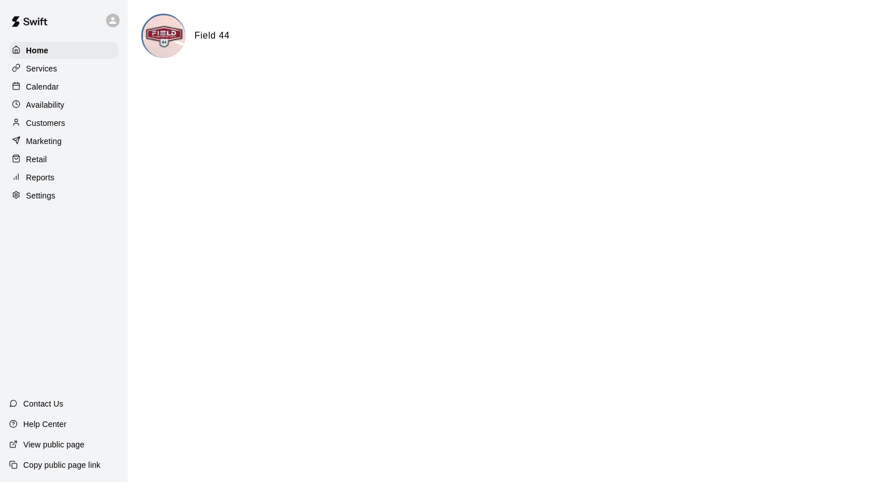
click at [57, 122] on p "Customers" at bounding box center [45, 122] width 39 height 11
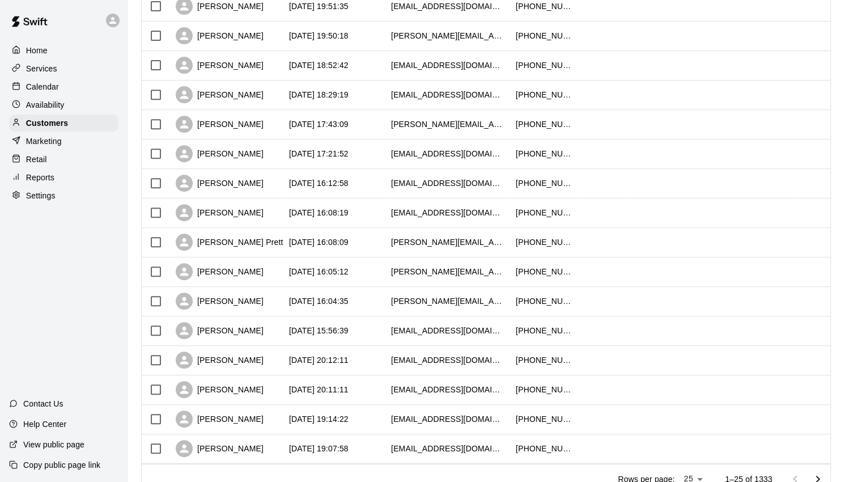
scroll to position [498, 0]
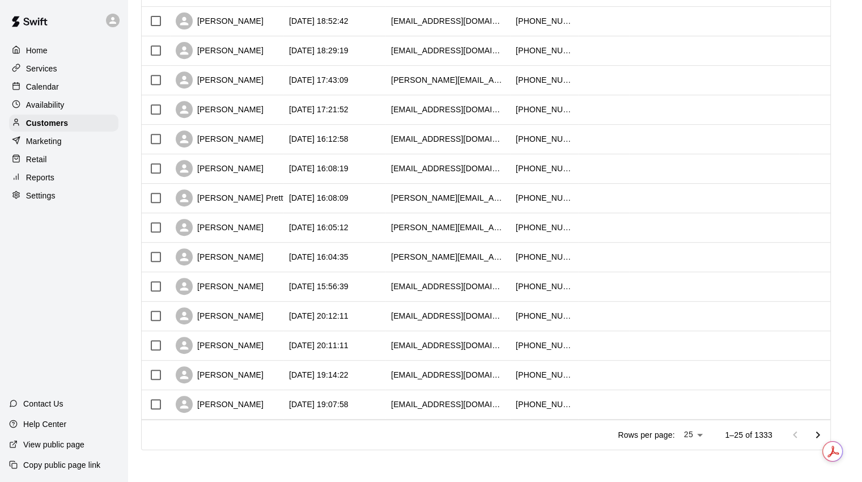
click at [822, 434] on icon "Go to next page" at bounding box center [818, 435] width 14 height 14
click at [824, 434] on icon "Go to next page" at bounding box center [818, 435] width 14 height 14
click at [823, 435] on icon "Go to next page" at bounding box center [818, 435] width 14 height 14
click at [820, 436] on icon "Go to next page" at bounding box center [818, 434] width 4 height 7
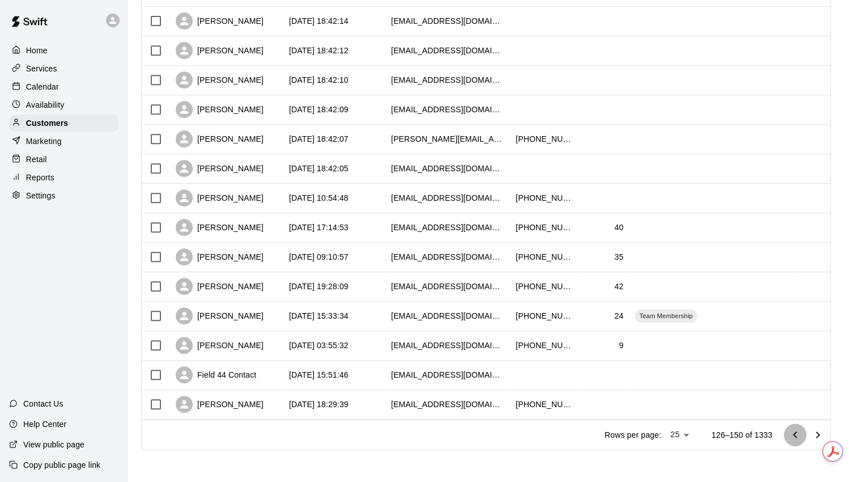
click at [802, 438] on icon "Go to previous page" at bounding box center [795, 435] width 14 height 14
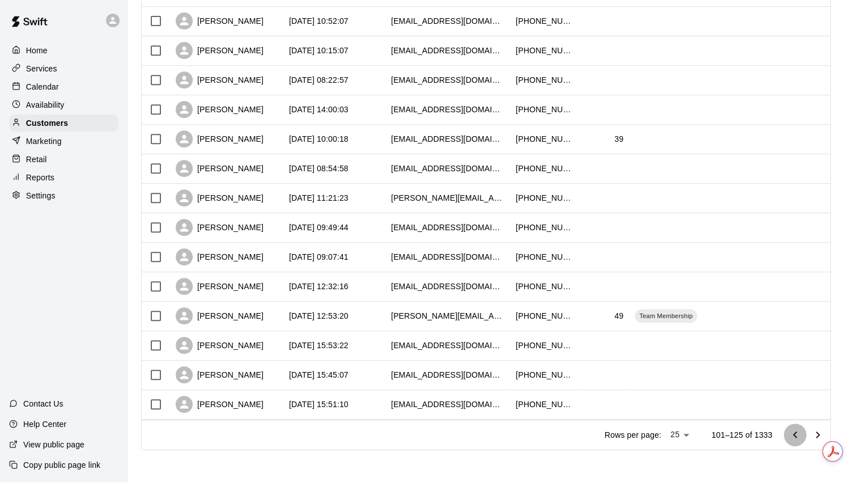
click at [802, 438] on icon "Go to previous page" at bounding box center [795, 435] width 14 height 14
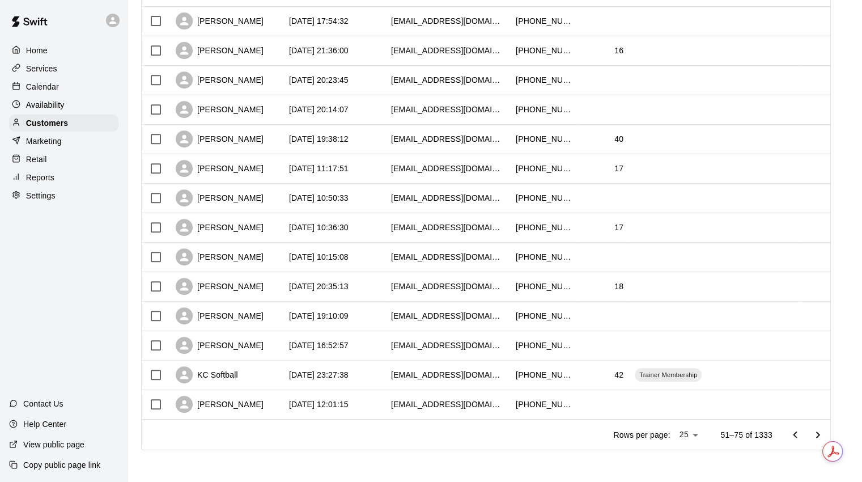
click at [802, 438] on icon "Go to previous page" at bounding box center [795, 435] width 14 height 14
click at [802, 438] on div at bounding box center [806, 434] width 45 height 23
click at [801, 438] on div at bounding box center [806, 434] width 45 height 23
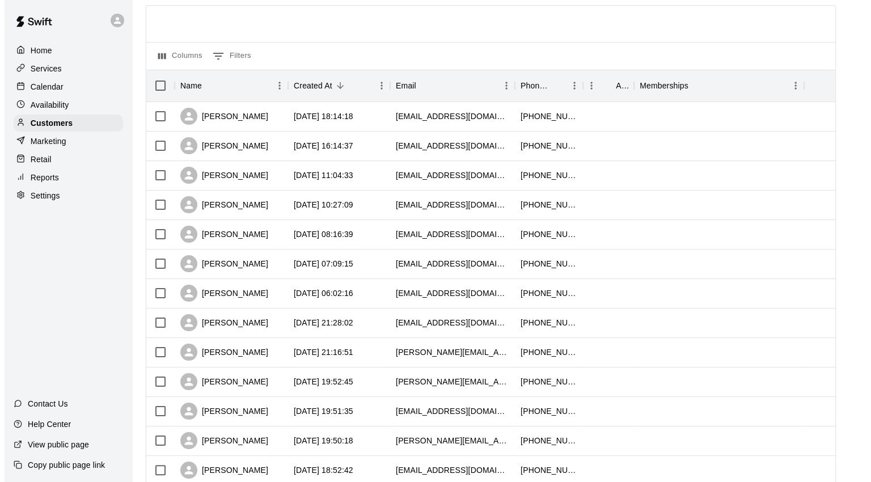
scroll to position [0, 0]
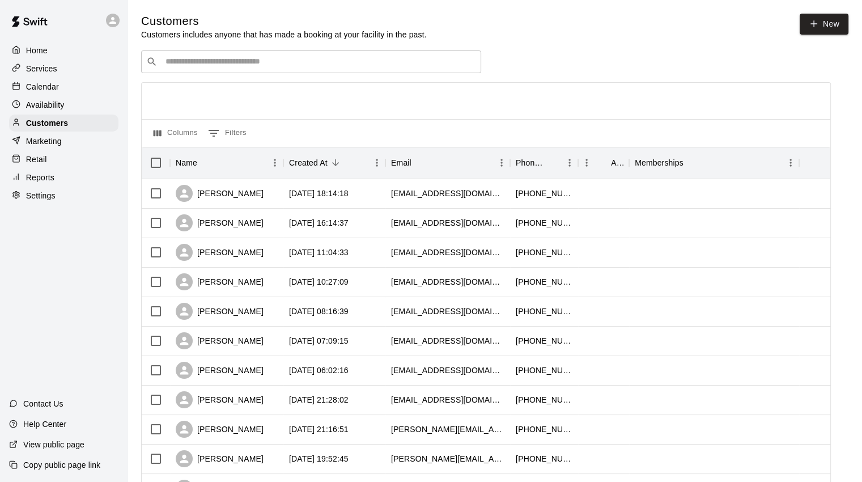
click at [45, 53] on p "Home" at bounding box center [37, 50] width 22 height 11
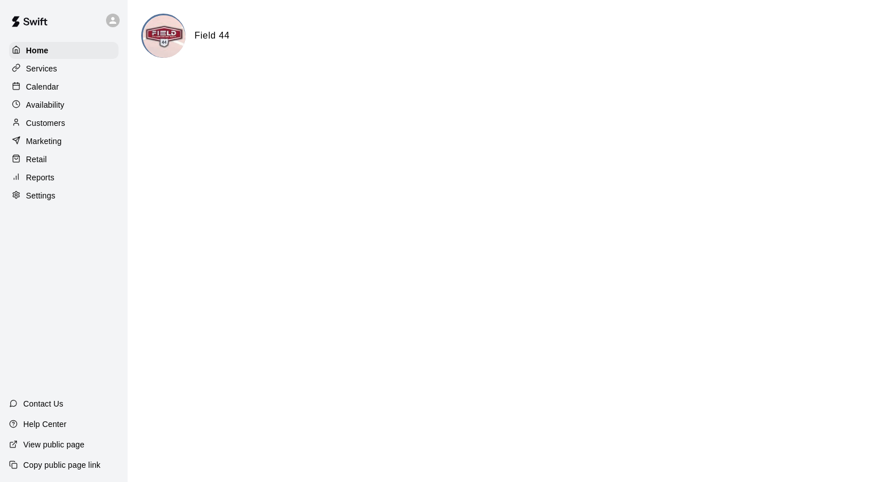
click at [424, 91] on html "Home Services Calendar Availability Customers Marketing Retail Reports Settings…" at bounding box center [435, 45] width 871 height 91
